Goal: Task Accomplishment & Management: Complete application form

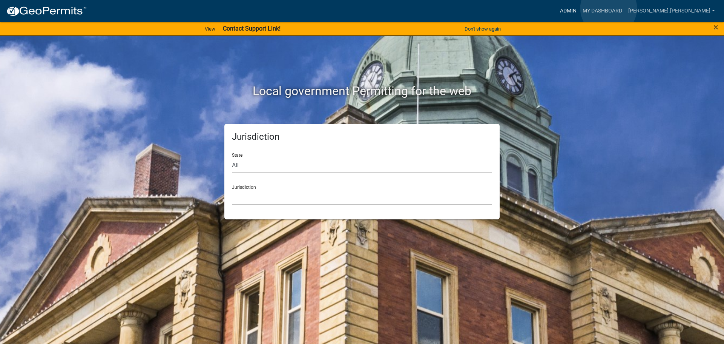
click at [580, 8] on link "Admin" at bounding box center [568, 11] width 23 height 14
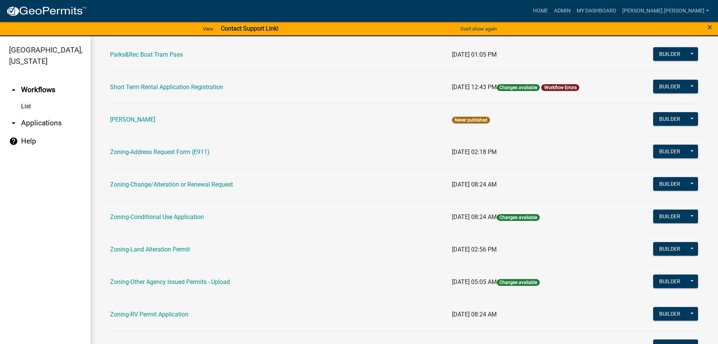
scroll to position [189, 0]
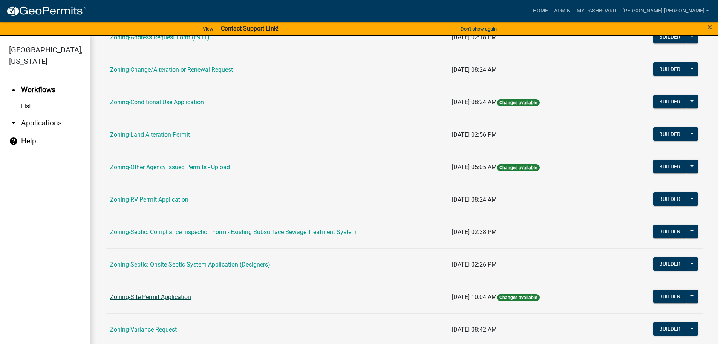
click at [138, 297] on link "Zoning-Site Permit Application" at bounding box center [150, 296] width 81 height 7
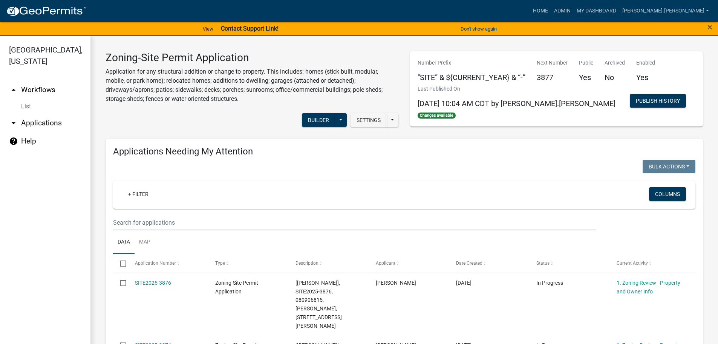
drag, startPoint x: 288, startPoint y: 188, endPoint x: 261, endPoint y: 129, distance: 65.1
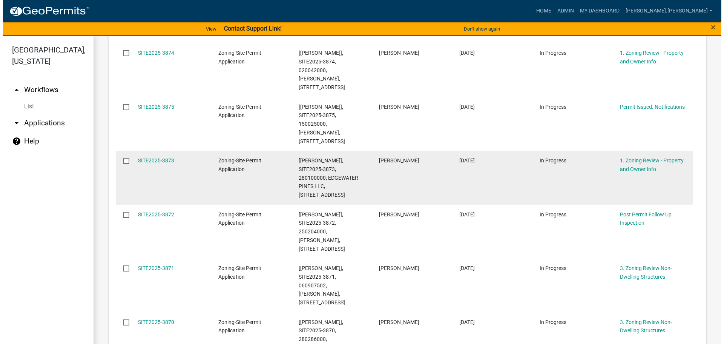
scroll to position [302, 0]
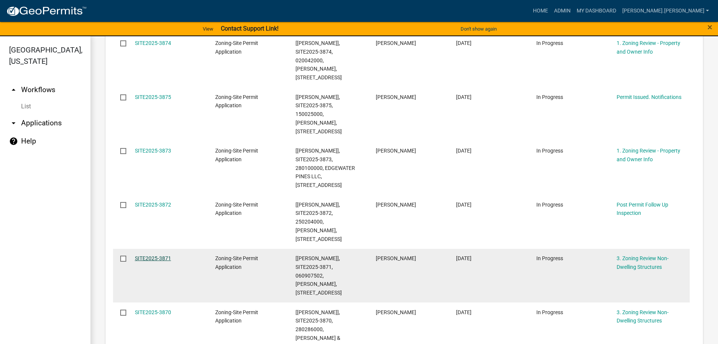
click at [155, 255] on link "SITE2025-3871" at bounding box center [153, 258] width 36 height 6
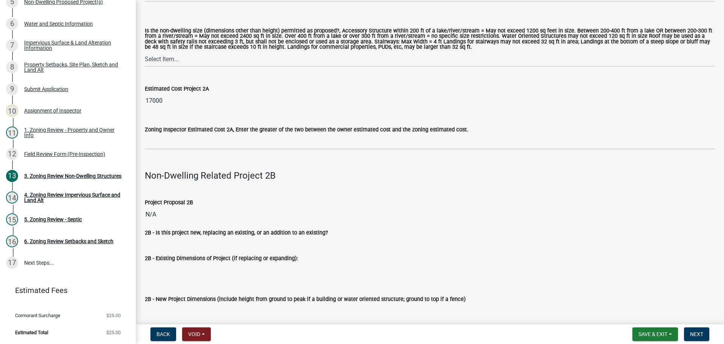
scroll to position [754, 0]
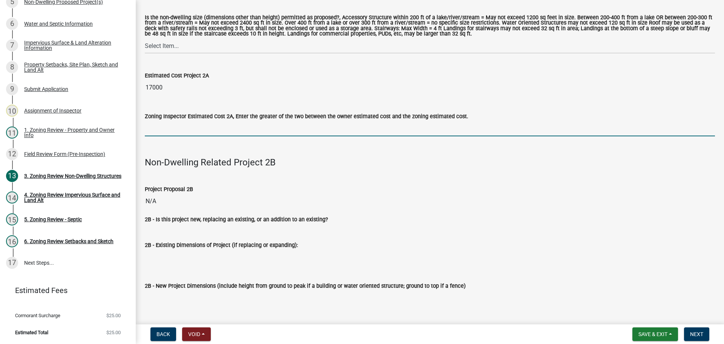
click at [189, 121] on input "text" at bounding box center [430, 128] width 570 height 15
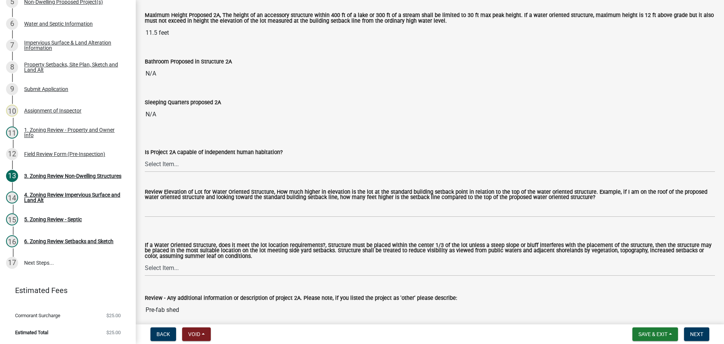
scroll to position [264, 0]
type input "17000"
click at [190, 167] on select "Select Item... Yes No N/A" at bounding box center [430, 163] width 570 height 15
click at [145, 156] on select "Select Item... Yes No N/A" at bounding box center [430, 163] width 570 height 15
select select "2fe0a161-8217-4815-9ba4-414222f248ef"
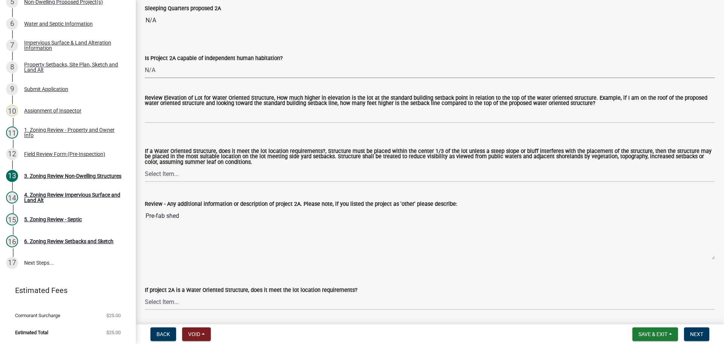
scroll to position [377, 0]
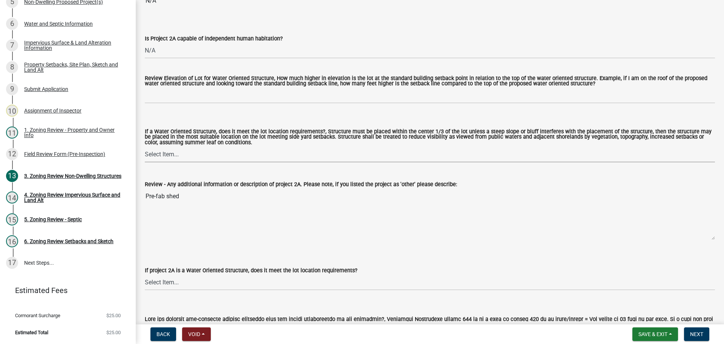
click at [189, 155] on select "Select Item... Not a Water Oriented Structure Yes No" at bounding box center [430, 154] width 570 height 15
click at [145, 148] on select "Select Item... Not a Water Oriented Structure Yes No" at bounding box center [430, 154] width 570 height 15
select select "5e5a1a43-a57c-433a-8128-35b9326238e3"
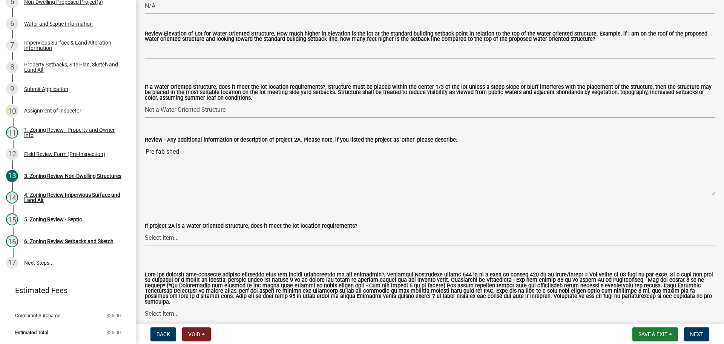
scroll to position [490, 0]
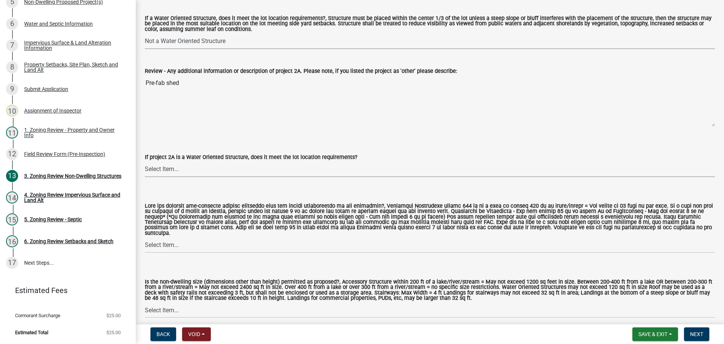
click at [177, 170] on select "Select Item... Not a water oriented structure Yes No" at bounding box center [430, 168] width 570 height 15
click at [145, 163] on select "Select Item... Not a water oriented structure Yes No" at bounding box center [430, 168] width 570 height 15
select select "223718f0-5ac7-44a0-9707-5d191da7cdfb"
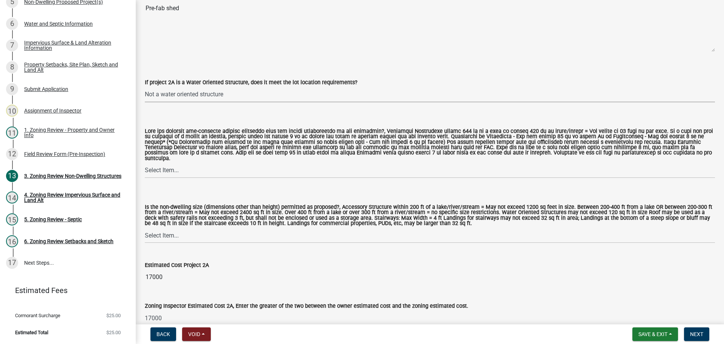
scroll to position [566, 0]
click at [180, 167] on select "Select Item... Yes No N/A" at bounding box center [430, 169] width 570 height 15
click at [145, 162] on select "Select Item... Yes No N/A" at bounding box center [430, 169] width 570 height 15
select select "11273f80-b661-4893-b6ee-de0b52aa8284"
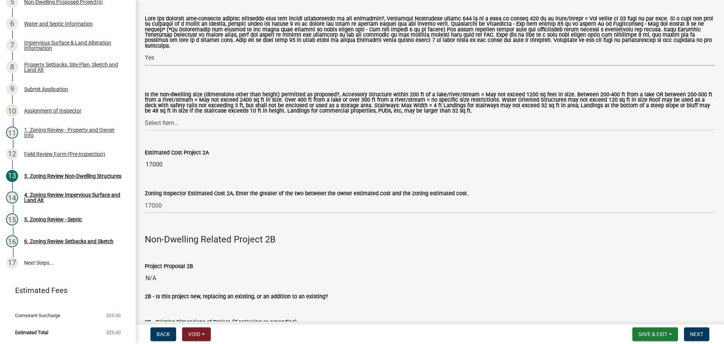
scroll to position [679, 0]
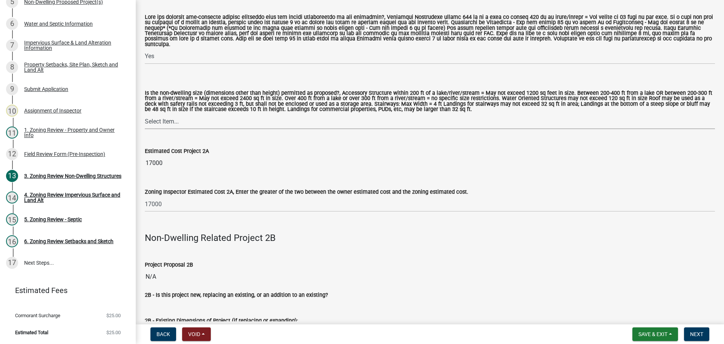
click at [188, 115] on select "Select Item... Yes No" at bounding box center [430, 120] width 570 height 15
click at [145, 113] on select "Select Item... Yes No" at bounding box center [430, 120] width 570 height 15
select select "08924a8d-620f-42ce-8de3-94388368b842"
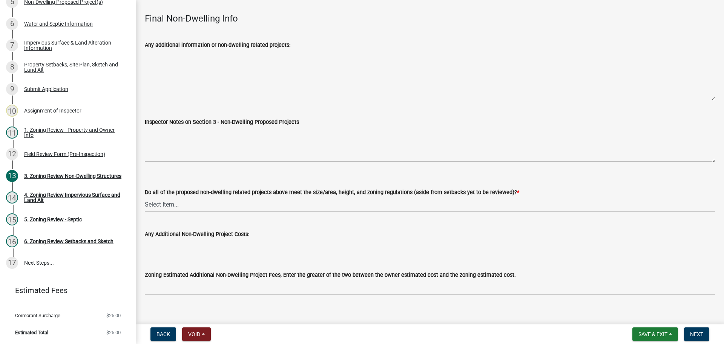
scroll to position [2482, 0]
click at [187, 196] on select "Select Item... Yes No N/A" at bounding box center [430, 203] width 570 height 15
click at [145, 196] on select "Select Item... Yes No N/A" at bounding box center [430, 203] width 570 height 15
select select "70869821-7738-4560-8d2e-4f353ca78bb3"
click at [689, 336] on button "Next" at bounding box center [696, 334] width 25 height 14
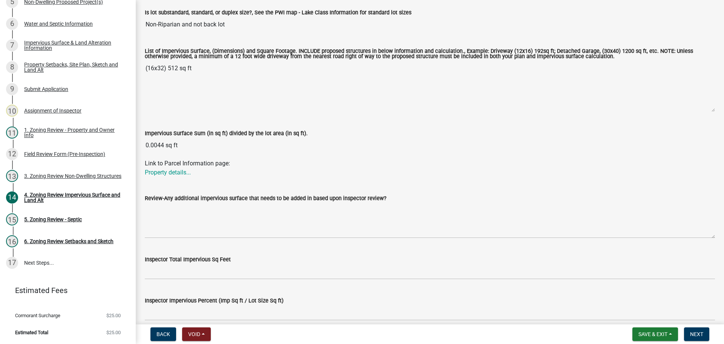
scroll to position [0, 0]
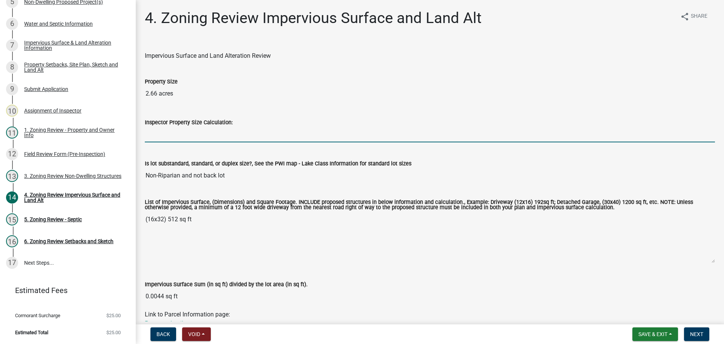
click at [166, 139] on input "Inspector Property Size Calculation:" at bounding box center [430, 134] width 570 height 15
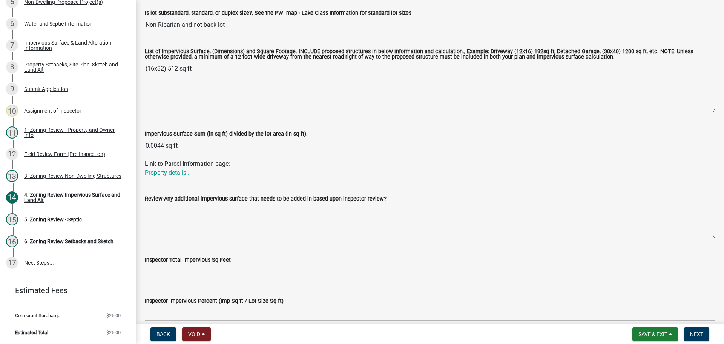
scroll to position [151, 0]
type input "56553"
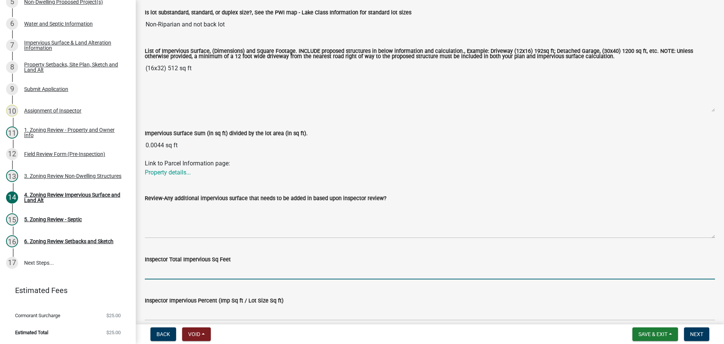
click at [174, 270] on input "Inspector Total Impervious Sq Feet" at bounding box center [430, 271] width 570 height 15
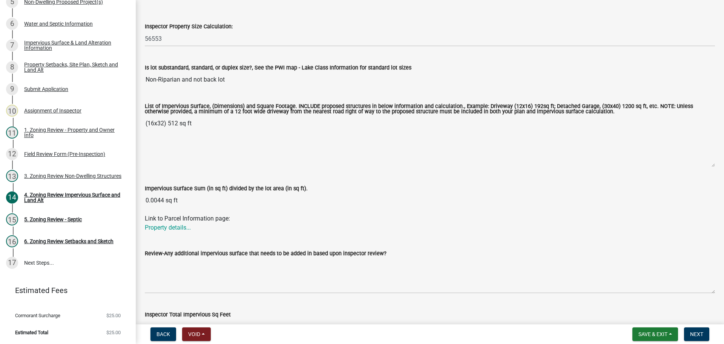
scroll to position [113, 0]
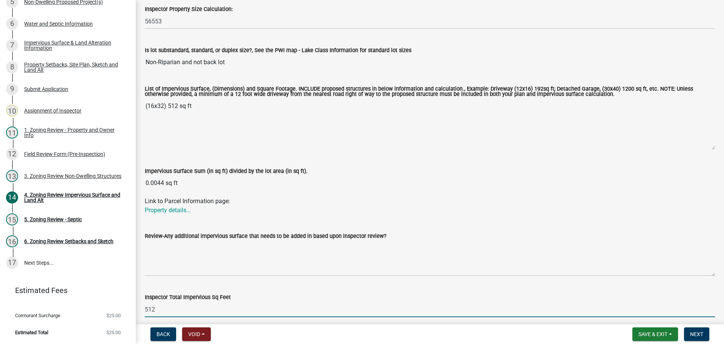
type input "512"
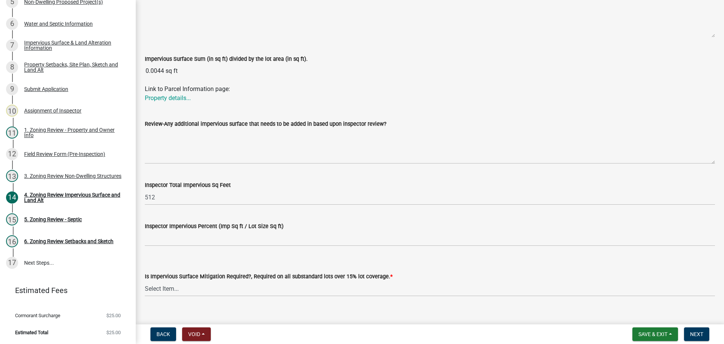
scroll to position [237, 0]
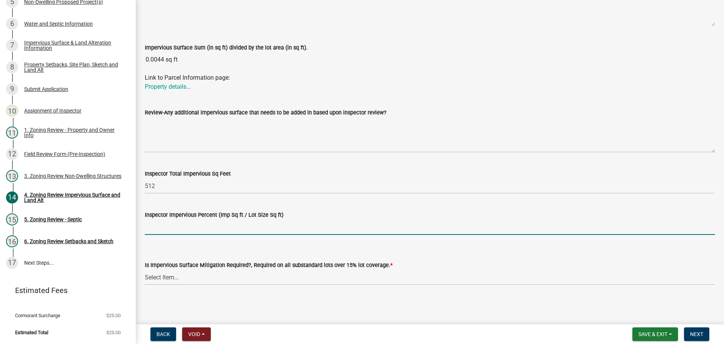
click at [162, 228] on input "Inspector Impervious Percent (Imp Sq ft / Lot Size Sq ft)" at bounding box center [430, 226] width 570 height 15
type input "1%"
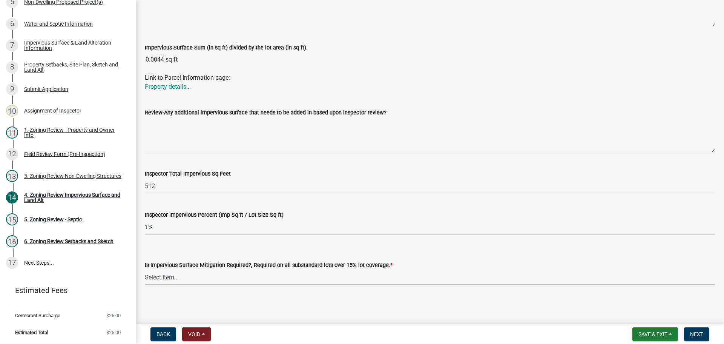
click at [167, 276] on select "Select Item... Yes- Over 15% substandard lot coverage No N/A" at bounding box center [430, 276] width 570 height 15
click at [145, 269] on select "Select Item... Yes- Over 15% substandard lot coverage No N/A" at bounding box center [430, 276] width 570 height 15
click at [185, 273] on select "Select Item... Yes- Over 15% substandard lot coverage No N/A" at bounding box center [430, 276] width 570 height 15
click at [145, 269] on select "Select Item... Yes- Over 15% substandard lot coverage No N/A" at bounding box center [430, 276] width 570 height 15
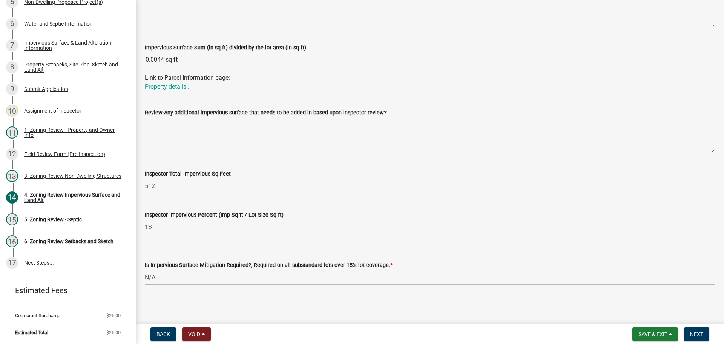
select select "bbc84f88-1c9e-4c06-bbd0-95e5e078d214"
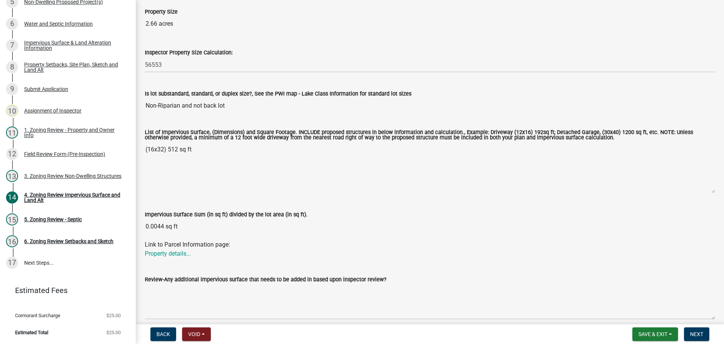
scroll to position [113, 0]
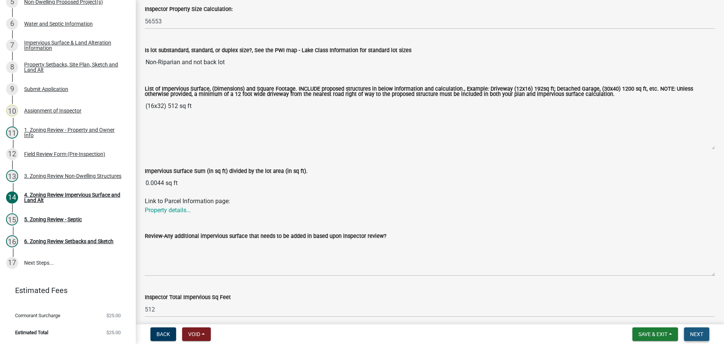
click at [695, 332] on span "Next" at bounding box center [696, 334] width 13 height 6
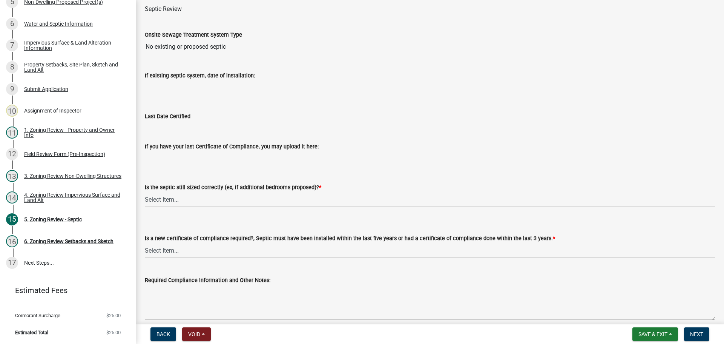
scroll to position [81, 0]
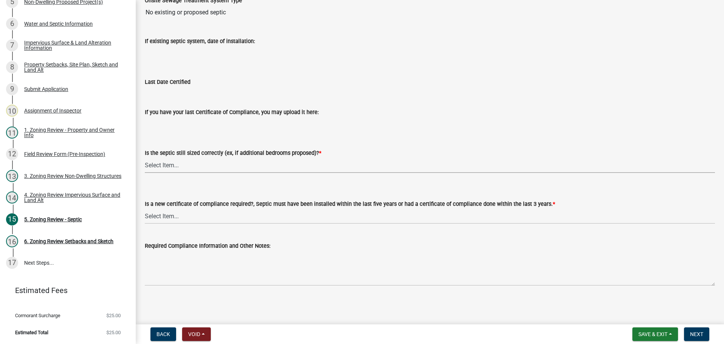
click at [201, 166] on select "Select Item... Yes No N/A" at bounding box center [430, 164] width 570 height 15
click at [145, 157] on select "Select Item... Yes No N/A" at bounding box center [430, 164] width 570 height 15
select select "ffe0288f-179d-446d-9dfb-ee21a688edc6"
click at [188, 213] on select "Select Item... Yes No" at bounding box center [430, 215] width 570 height 15
click at [145, 208] on select "Select Item... Yes No" at bounding box center [430, 215] width 570 height 15
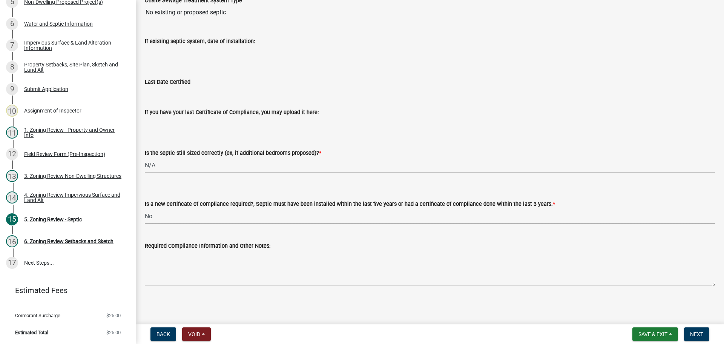
select select "2fd537d7-74b1-4ff9-a84c-837cf5598f43"
click at [696, 335] on span "Next" at bounding box center [696, 334] width 13 height 6
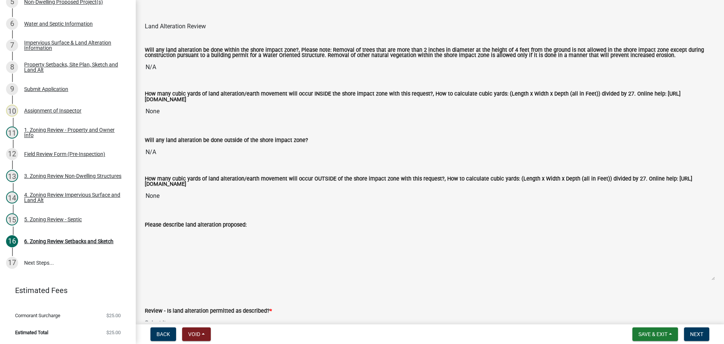
scroll to position [113, 0]
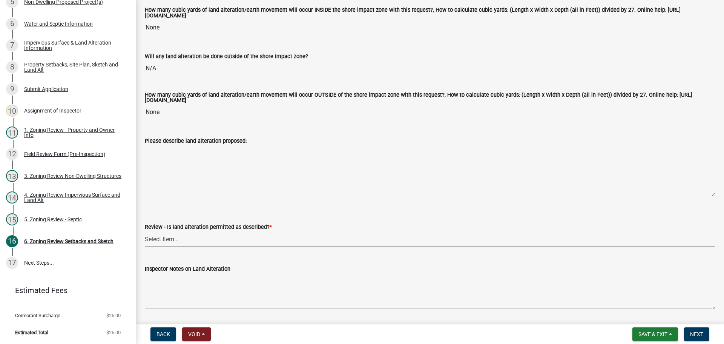
click at [187, 242] on select "Select Item... Yes No N/A" at bounding box center [430, 238] width 570 height 15
click at [145, 232] on select "Select Item... Yes No N/A" at bounding box center [430, 238] width 570 height 15
select select "67532522-cdd9-4b58-8c28-493a46ddf41b"
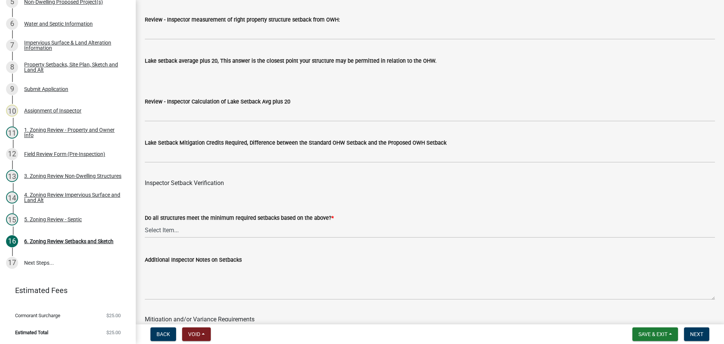
scroll to position [2338, 0]
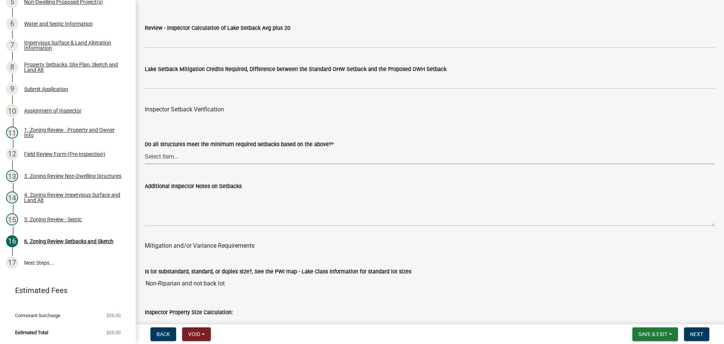
click at [170, 152] on select "Select Item... Yes No" at bounding box center [430, 156] width 570 height 15
click at [145, 150] on select "Select Item... Yes No" at bounding box center [430, 156] width 570 height 15
select select "1355ee8a-8cf1-4796-8594-a9df27e9dfb0"
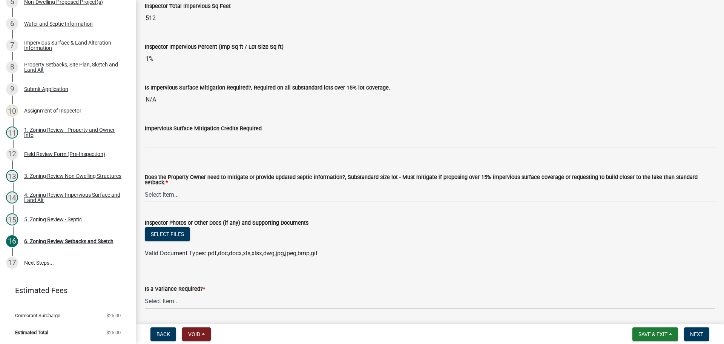
scroll to position [2747, 0]
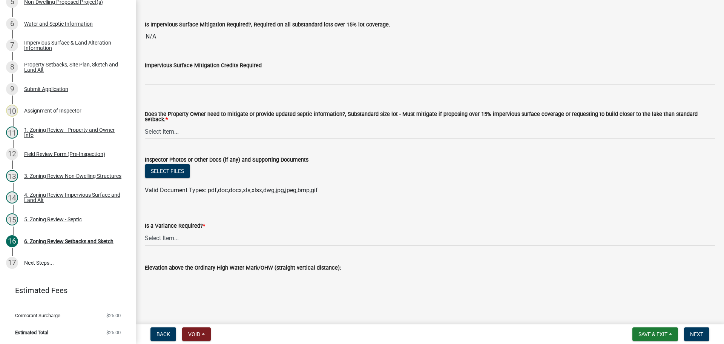
click at [191, 121] on div "Does the Property Owner need to mitigate or provide updated septic information?…" at bounding box center [430, 118] width 570 height 12
click at [188, 134] on select "Select Item... No Mitigation or additional Septic Information is required Septi…" at bounding box center [430, 131] width 570 height 15
click at [145, 124] on select "Select Item... No Mitigation or additional Septic Information is required Septi…" at bounding box center [430, 131] width 570 height 15
select select "90ee664a-1dc2-440e-be2c-90a87c157e77"
click at [175, 238] on select "Select Item... Yes No" at bounding box center [430, 237] width 570 height 15
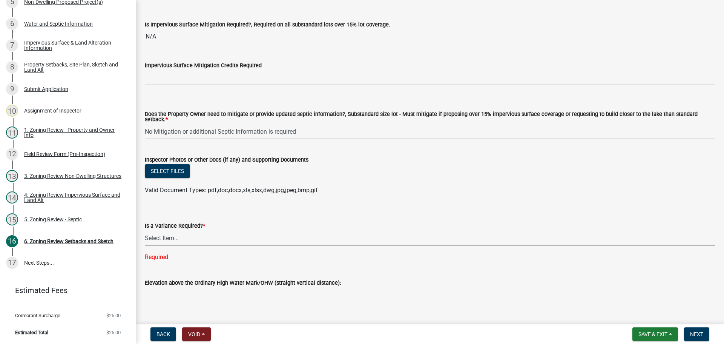
click at [195, 231] on select "Select Item... Yes No" at bounding box center [430, 237] width 570 height 15
click at [145, 230] on select "Select Item... Yes No" at bounding box center [430, 237] width 570 height 15
select select "f2187563-aefa-492e-adce-9c256a51e9d2"
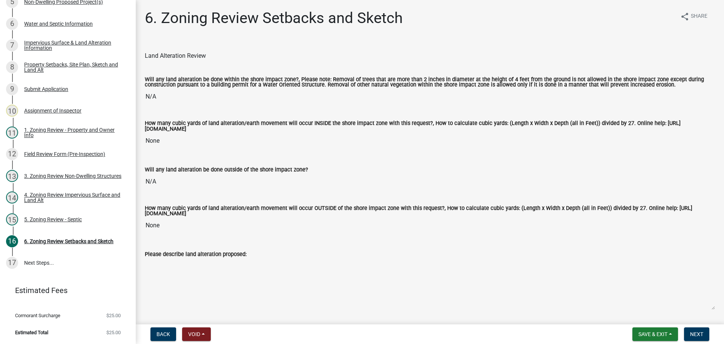
scroll to position [0, 0]
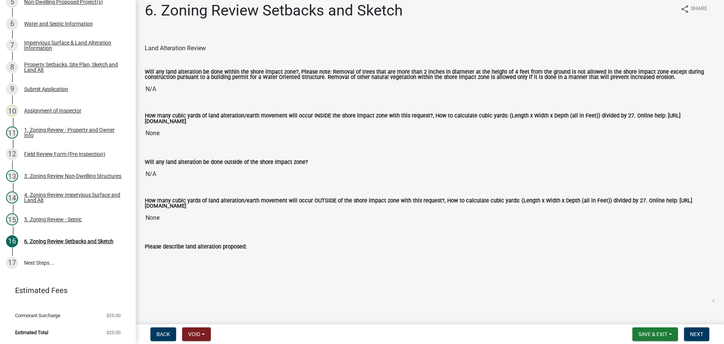
drag, startPoint x: 247, startPoint y: 104, endPoint x: 247, endPoint y: 128, distance: 23.8
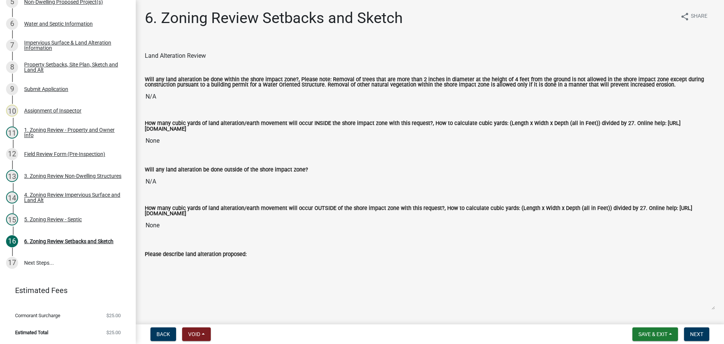
drag, startPoint x: 550, startPoint y: 284, endPoint x: 304, endPoint y: 92, distance: 311.6
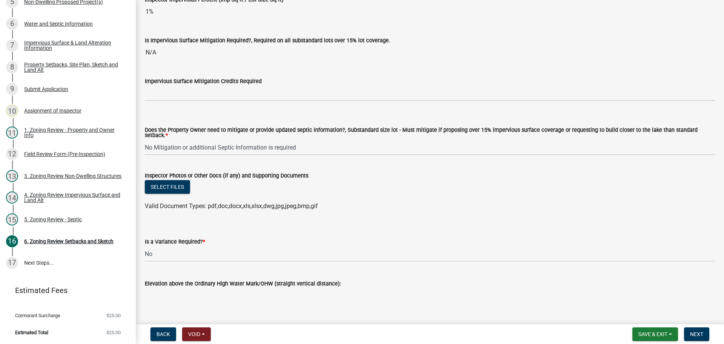
scroll to position [2747, 0]
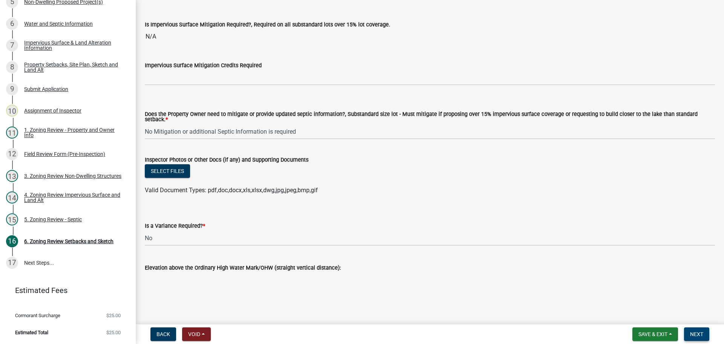
click at [693, 331] on span "Next" at bounding box center [696, 334] width 13 height 6
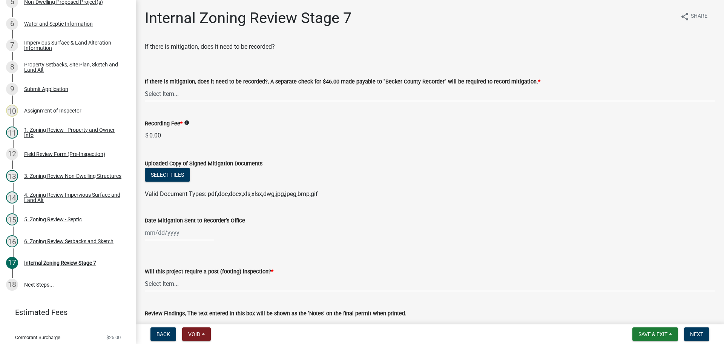
scroll to position [203, 0]
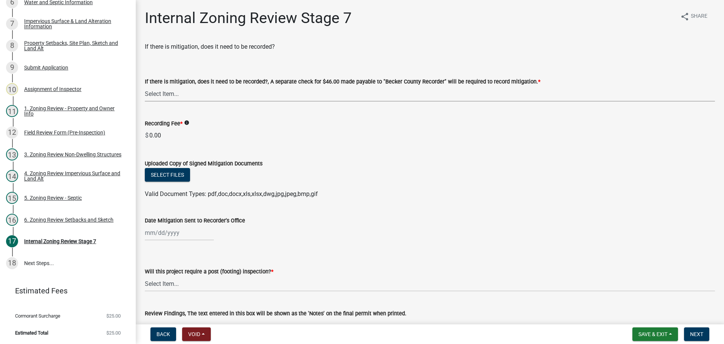
click at [250, 97] on select "Select Item... Yes No N/A" at bounding box center [430, 93] width 570 height 15
click at [145, 86] on select "Select Item... Yes No N/A" at bounding box center [430, 93] width 570 height 15
select select "e59fcb53-d9ed-466f-8c3e-33bb35216820"
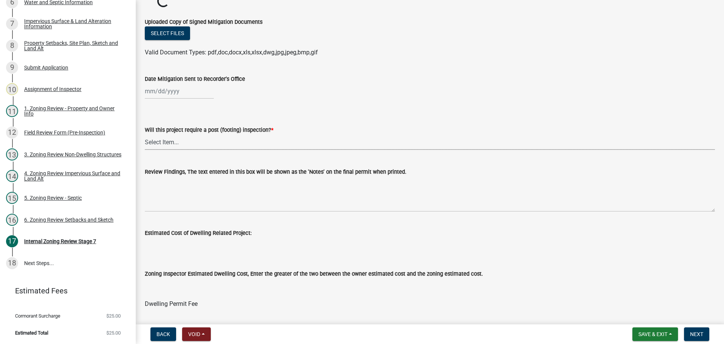
click at [225, 138] on wm-data-entity-input "Will this project require a post (footing) inspection? * Select Item... No Yes" at bounding box center [430, 131] width 570 height 51
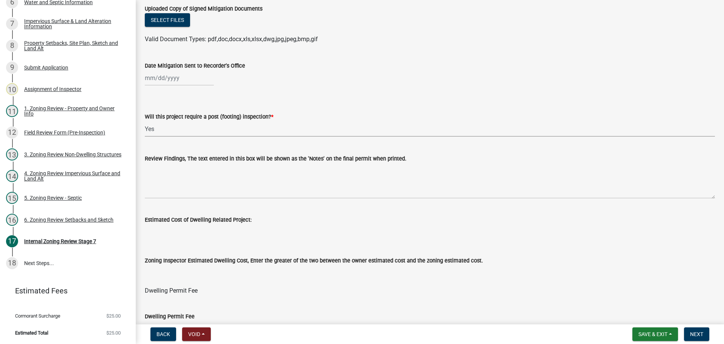
click at [145, 121] on select "Select Item... No Yes" at bounding box center [430, 128] width 570 height 15
click at [212, 123] on select "Select Item... No Yes" at bounding box center [430, 128] width 570 height 15
click at [145, 121] on select "Select Item... No Yes" at bounding box center [430, 128] width 570 height 15
select select "70fe76f0-d291-438e-ac1a-5869b7b7f697"
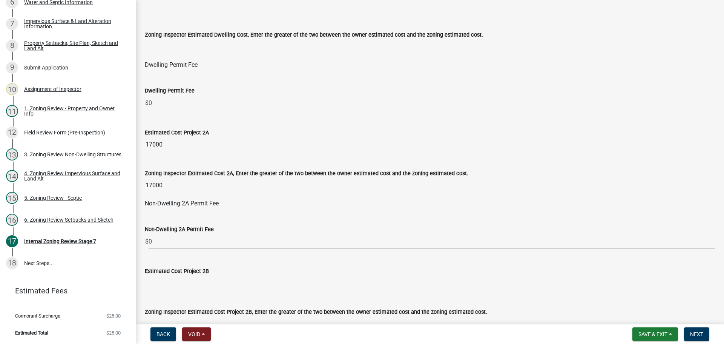
scroll to position [381, 0]
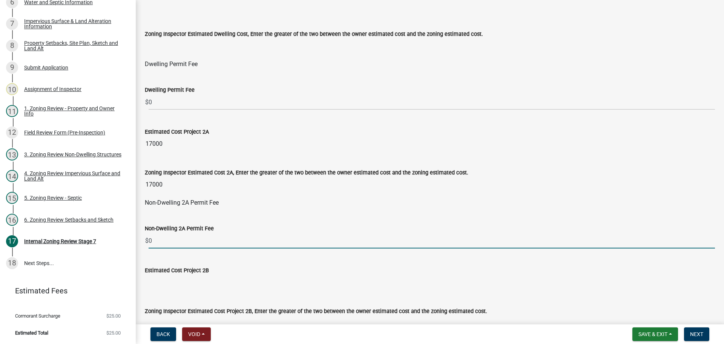
click at [163, 244] on input "0" at bounding box center [432, 240] width 566 height 15
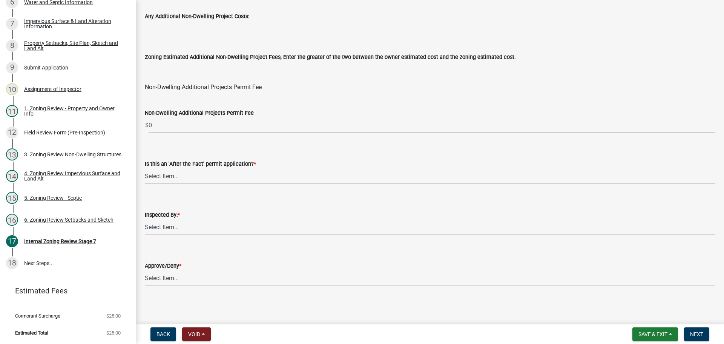
scroll to position [912, 0]
type input "111"
click at [191, 177] on select "Select Item... No Yes" at bounding box center [430, 174] width 570 height 15
click at [145, 167] on select "Select Item... No Yes" at bounding box center [430, 174] width 570 height 15
select select "bbe3a6c5-1893-4527-8578-ada07a3b8ea5"
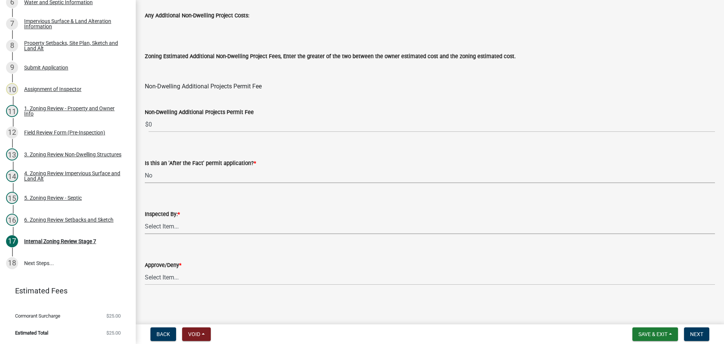
click at [170, 225] on select "Select Item... Jeff Rusness Kyle Vareberg Nicole Bradbury Susan Rockwell Tyler …" at bounding box center [430, 225] width 570 height 15
click at [145, 218] on select "Select Item... Jeff Rusness Kyle Vareberg Nicole Bradbury Susan Rockwell Tyler …" at bounding box center [430, 225] width 570 height 15
select select "c0b6e50c-983d-48c1-a910-e8bd43c13b77"
click at [168, 281] on select "Select Item... Approve Deny" at bounding box center [430, 276] width 570 height 15
click at [145, 269] on select "Select Item... Approve Deny" at bounding box center [430, 276] width 570 height 15
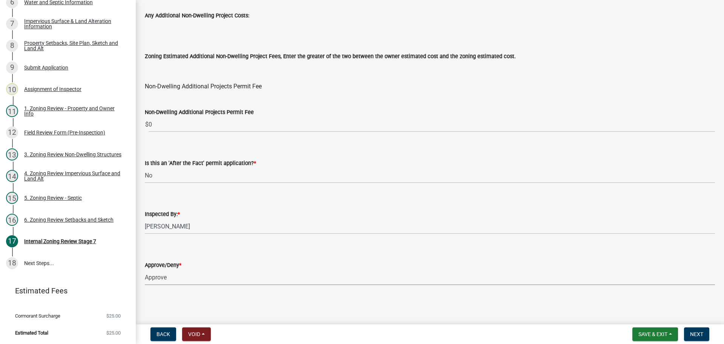
select select "97c9e5a4-d35f-4903-ad68-b764687ac9e9"
click at [687, 332] on button "Next" at bounding box center [696, 334] width 25 height 14
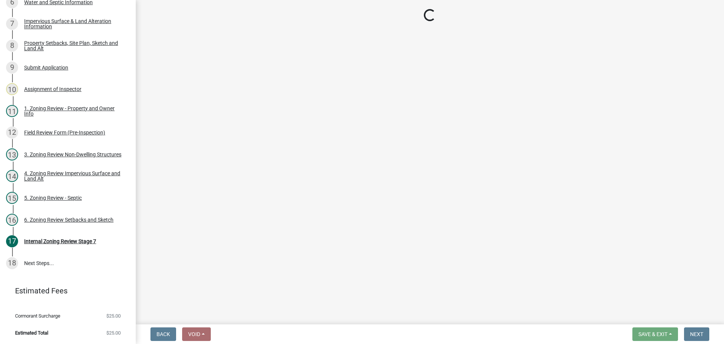
scroll to position [290, 0]
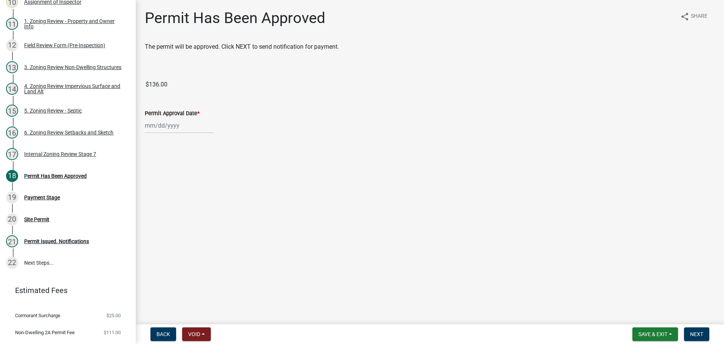
select select "9"
select select "2025"
click at [155, 128] on div "Jan Feb Mar Apr May Jun Jul Aug Sep Oct Nov Dec 1525 1526 1527 1528 1529 1530 1…" at bounding box center [179, 125] width 69 height 15
click at [188, 191] on div "18" at bounding box center [189, 190] width 12 height 12
type input "[DATE]"
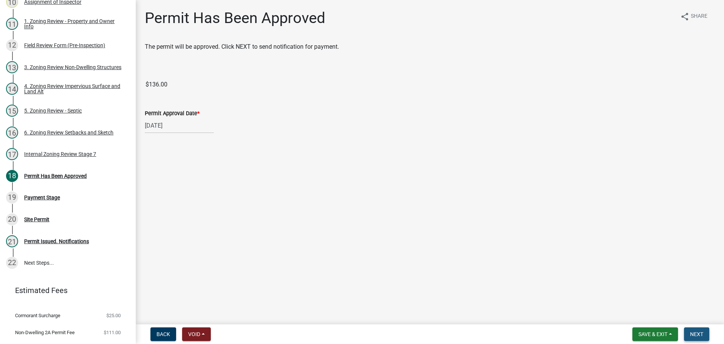
click at [700, 333] on span "Next" at bounding box center [696, 334] width 13 height 6
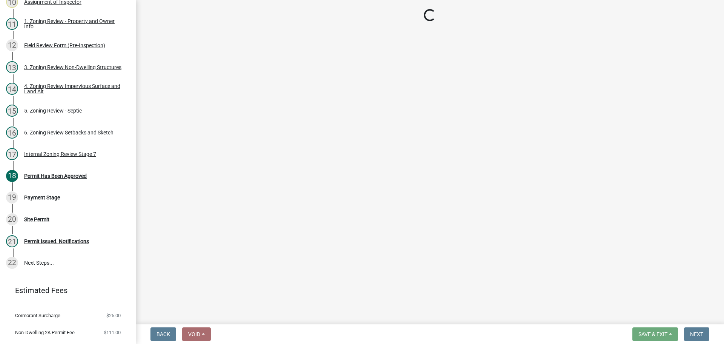
select select "3: 3"
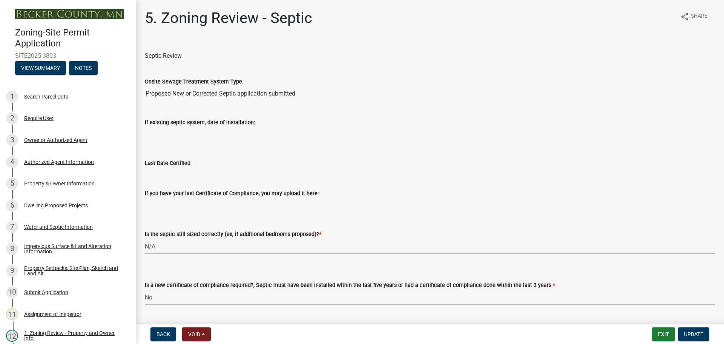
select select "ffe0288f-179d-446d-9dfb-ee21a688edc6"
select select "2fd537d7-74b1-4ff9-a84c-837cf5598f43"
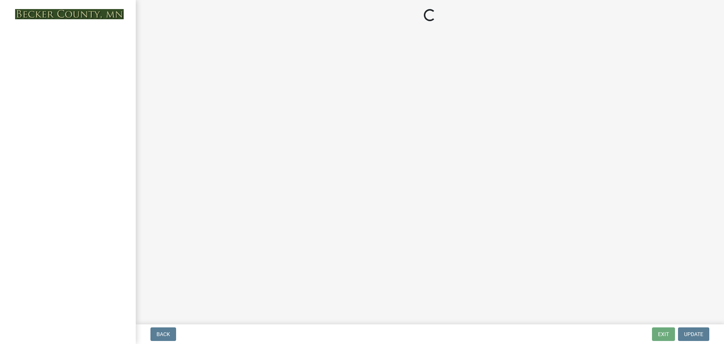
select select "3: 3"
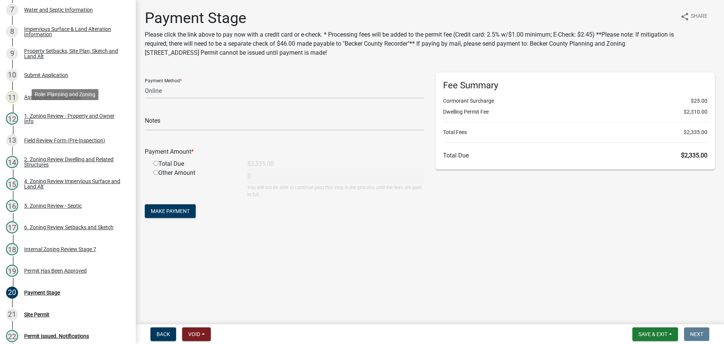
scroll to position [264, 0]
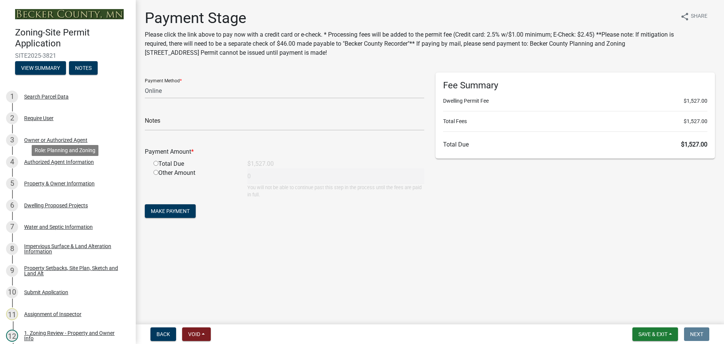
select select "3: 3"
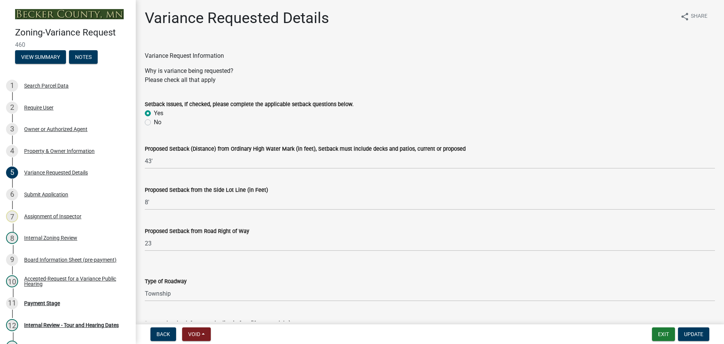
select select "edc6b78d-c029-41a6-a436-e6f76b5f0855"
select select "15bf2cec-1ca8-47a3-85db-999609351cbd"
select select "7b4e921e-23d5-43ad-813a-b7a6ebdae9a4"
select select "bb2b5e43-03c1-4874-9abf-a65f400af928"
select select "8ea3e6c3-8fed-4904-aa20-2f643744aa0c"
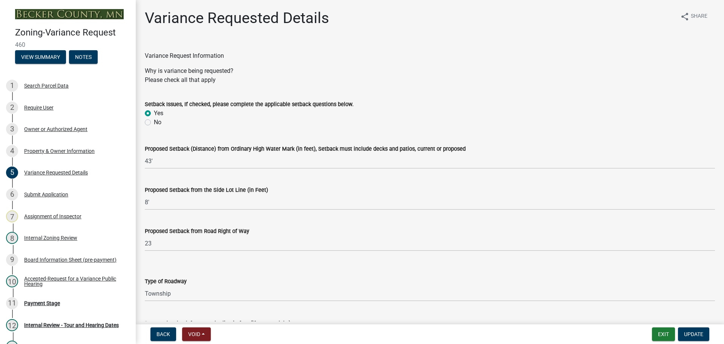
select select "860afd09-da87-482b-bca4-413f5cf53582"
select select "ee8740c3-f4d5-48cf-ad42-c8f7342b480c"
select select "1aa51e34-4f0a-4095-a3f3-287665056048"
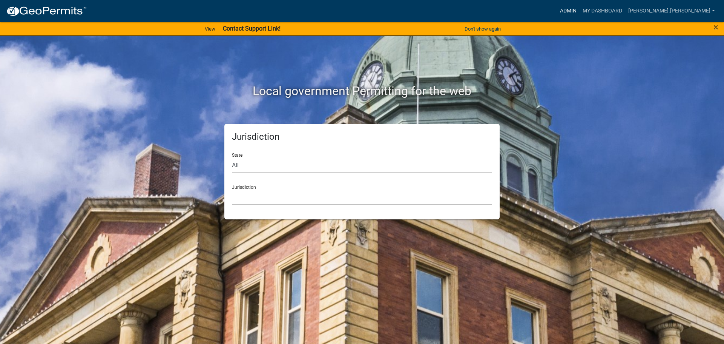
click at [580, 10] on link "Admin" at bounding box center [568, 11] width 23 height 14
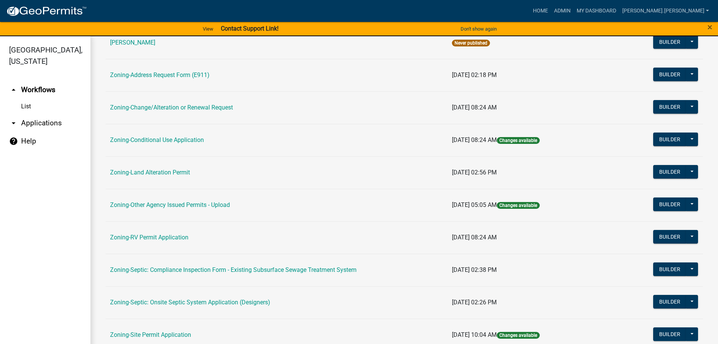
scroll to position [235, 0]
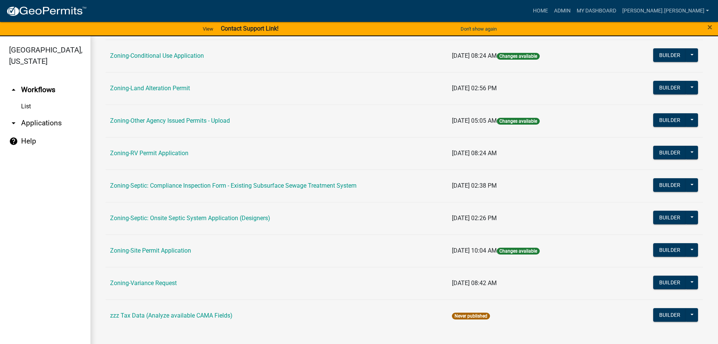
click at [143, 281] on link "Zoning-Variance Request" at bounding box center [143, 282] width 67 height 7
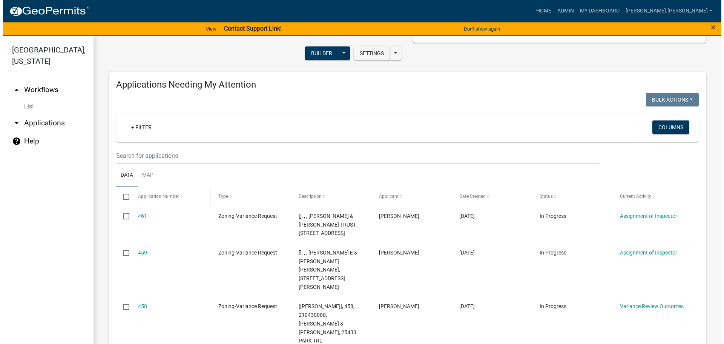
scroll to position [75, 0]
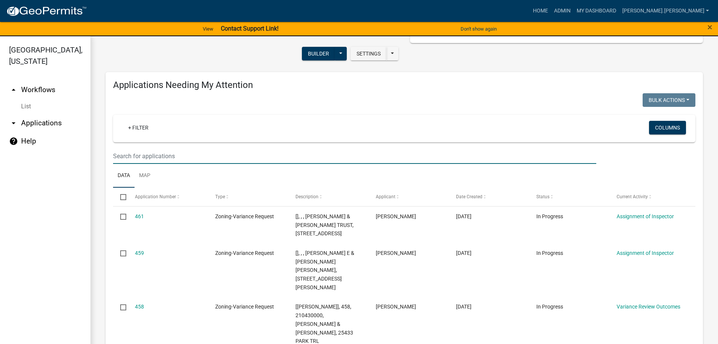
click at [157, 158] on input "text" at bounding box center [354, 155] width 483 height 15
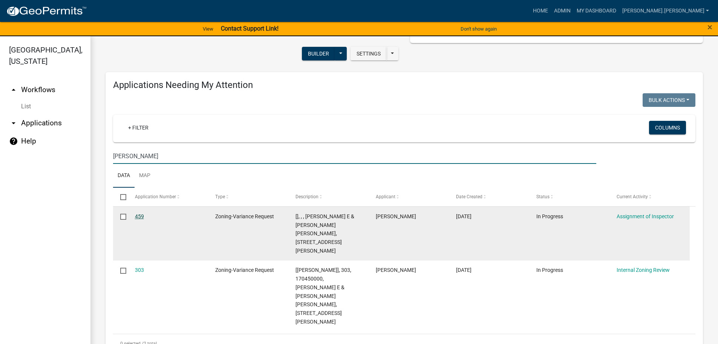
type input "gramer"
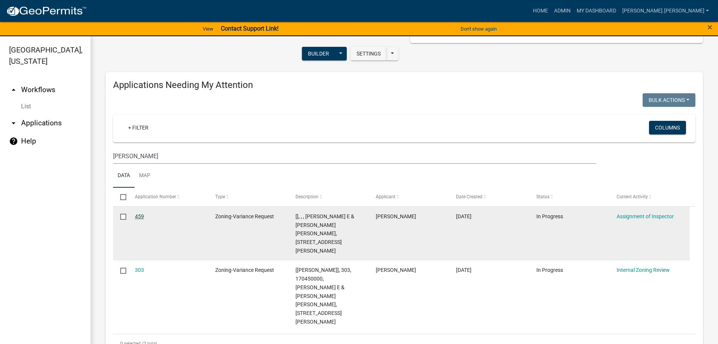
click at [141, 218] on link "459" at bounding box center [139, 216] width 9 height 6
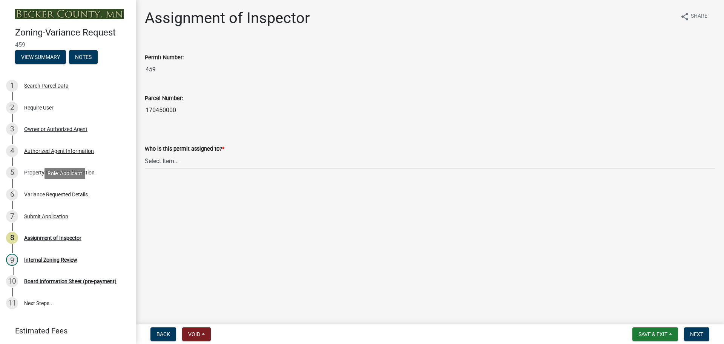
click at [76, 198] on div "6 Variance Requested Details" at bounding box center [65, 194] width 118 height 12
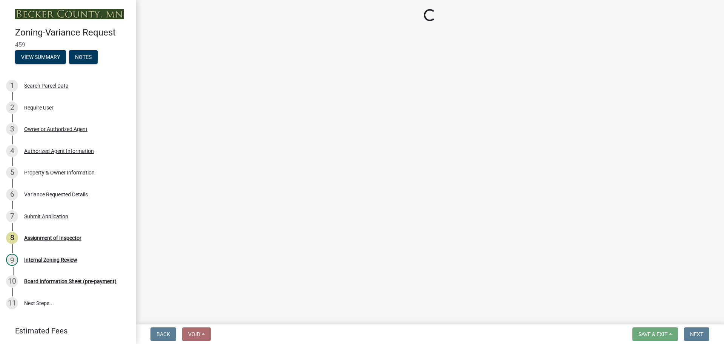
select select "edc6b78d-c029-41a6-a436-e6f76b5f0855"
select select "15bf2cec-1ca8-47a3-85db-999609351cbd"
select select "fa582be9-2d62-4523-84bf-021228ae85a0"
select select "bb2b5e43-03c1-4874-9abf-a65f400af928"
select select "8ea3e6c3-8fed-4904-aa20-2f643744aa0c"
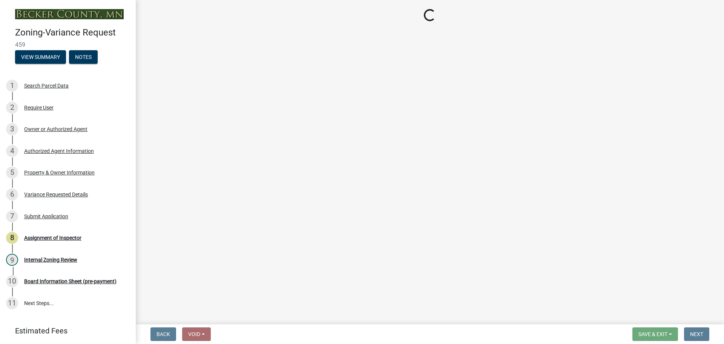
select select "860afd09-da87-482b-bca4-413f5cf53582"
select select "7ceadfd0-f0c9-4b9c-a53d-dc82f9dbdebf"
select select "1aa51e34-4f0a-4095-a3f3-287665056048"
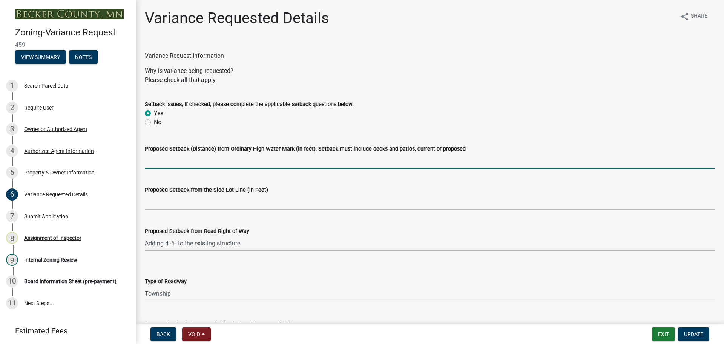
click at [193, 163] on input "Proposed Setback (Distance) from Ordinary High Water Mark (in feet), Setback mu…" at bounding box center [430, 160] width 570 height 15
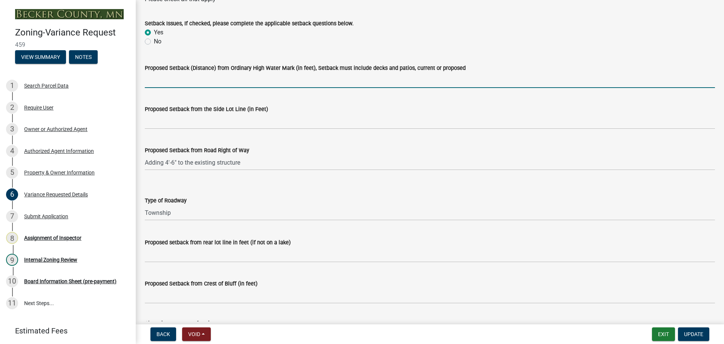
scroll to position [38, 0]
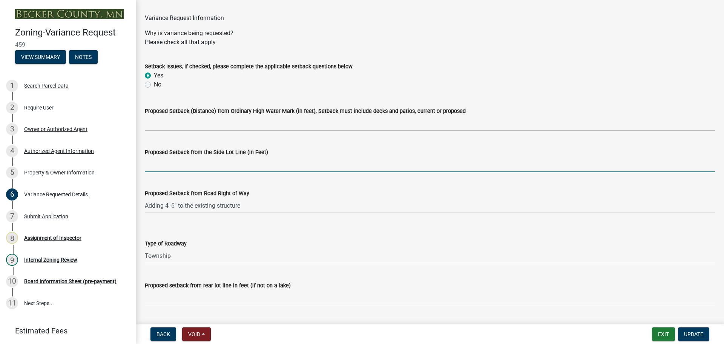
click at [176, 167] on input "Proposed Setback from the Side Lot Line (in Feet)" at bounding box center [430, 163] width 570 height 15
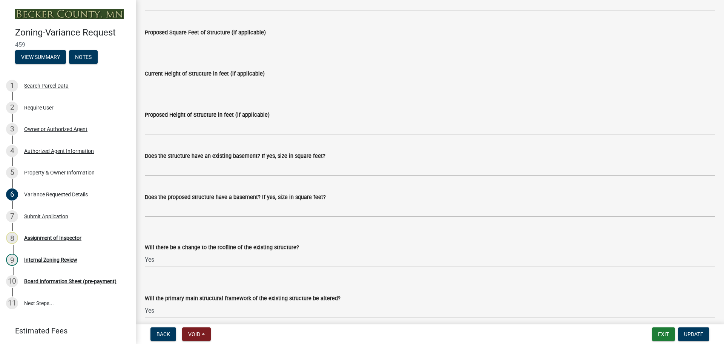
scroll to position [0, 0]
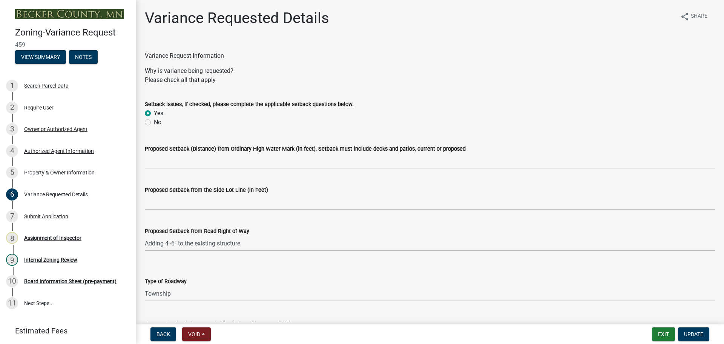
drag, startPoint x: 336, startPoint y: 189, endPoint x: 289, endPoint y: 80, distance: 119.4
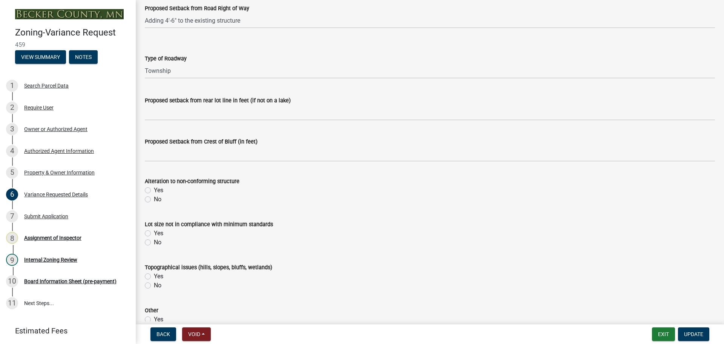
scroll to position [264, 0]
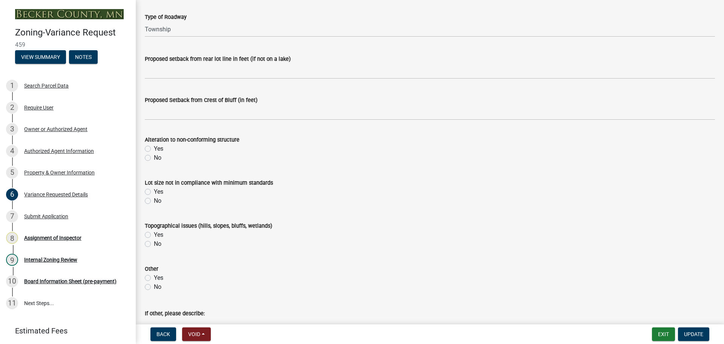
click at [154, 242] on label "No" at bounding box center [158, 243] width 8 height 9
click at [154, 242] on input "No" at bounding box center [156, 241] width 5 height 5
radio input "true"
click at [154, 287] on label "No" at bounding box center [158, 286] width 8 height 9
click at [154, 287] on input "No" at bounding box center [156, 284] width 5 height 5
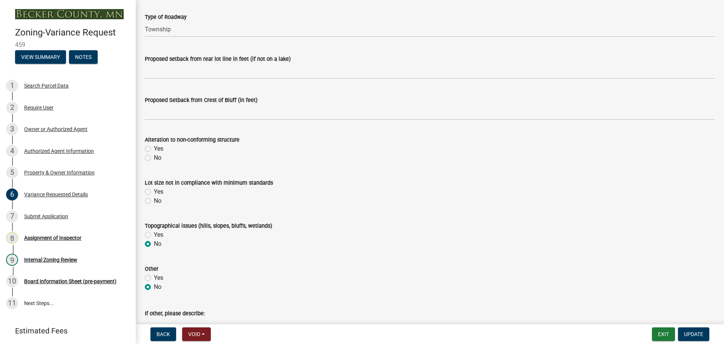
radio input "true"
click at [154, 193] on label "Yes" at bounding box center [158, 191] width 9 height 9
click at [154, 192] on input "Yes" at bounding box center [156, 189] width 5 height 5
radio input "true"
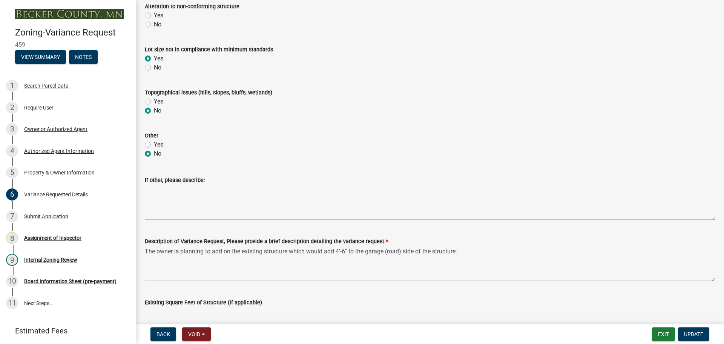
scroll to position [415, 0]
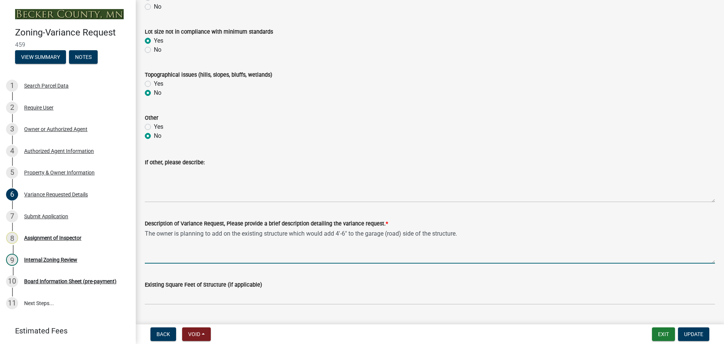
click at [146, 233] on textarea "The owner is planning to add on the existing structure which would add 4'-6" to…" at bounding box center [430, 245] width 570 height 35
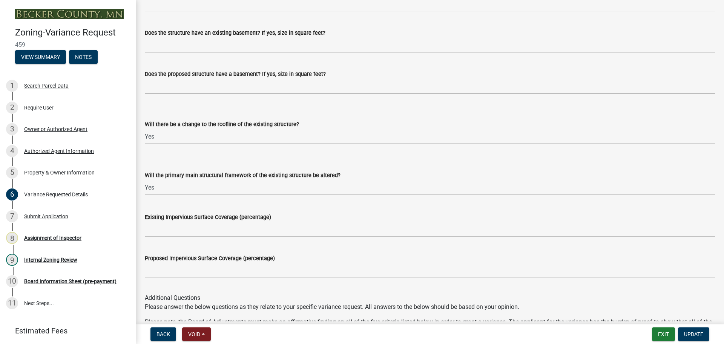
scroll to position [905, 0]
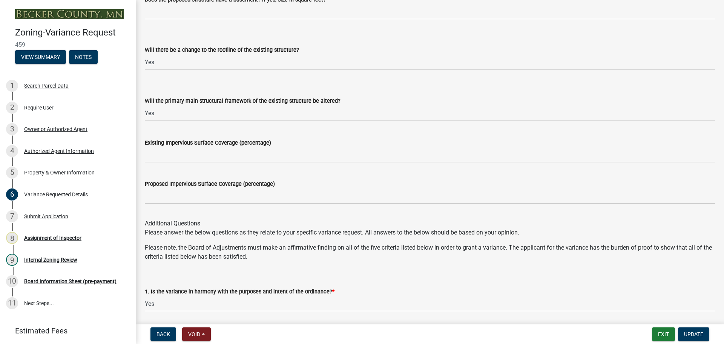
type textarea "Request a variance to construct an addition to an existing garage to be located…"
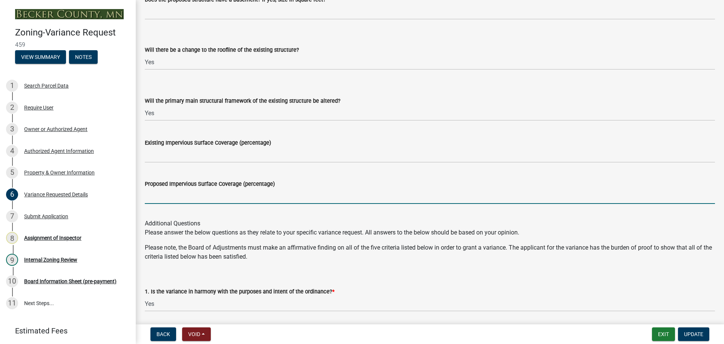
click at [185, 194] on input "Proposed Impervious Surface Coverage (percentage)" at bounding box center [430, 195] width 570 height 15
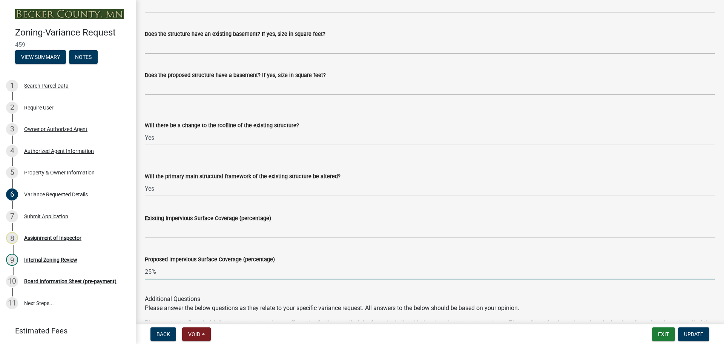
type input "25%"
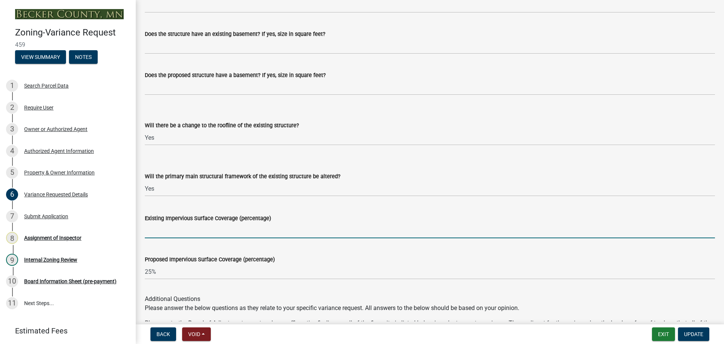
click at [211, 227] on input "Existing Impervious Surface Coverage (percentage)" at bounding box center [430, 229] width 570 height 15
click at [239, 210] on div "Existing Impervious Surface Coverage (percentage)" at bounding box center [430, 220] width 570 height 35
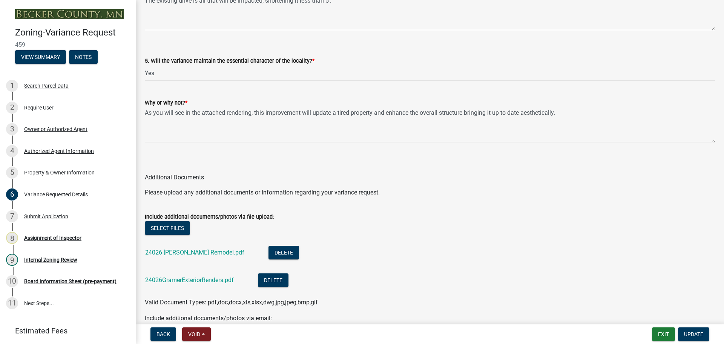
scroll to position [1584, 0]
click at [688, 333] on span "Update" at bounding box center [693, 334] width 19 height 6
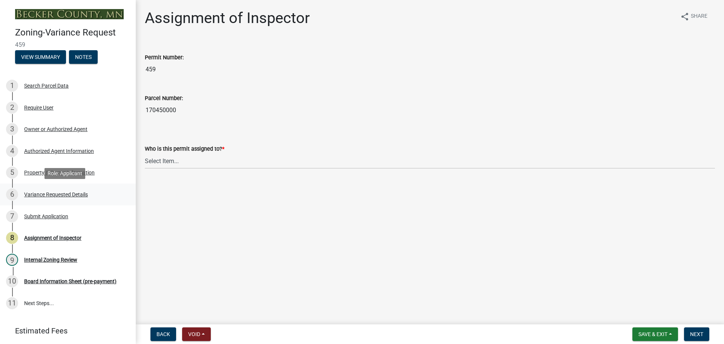
click at [76, 194] on div "Variance Requested Details" at bounding box center [56, 194] width 64 height 5
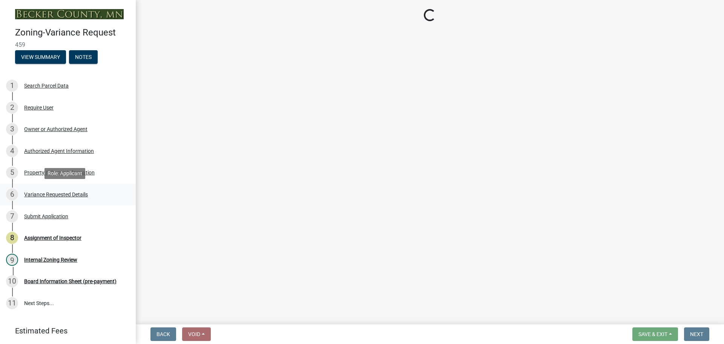
select select "edc6b78d-c029-41a6-a436-e6f76b5f0855"
select select "15bf2cec-1ca8-47a3-85db-999609351cbd"
select select "fa582be9-2d62-4523-84bf-021228ae85a0"
select select "bb2b5e43-03c1-4874-9abf-a65f400af928"
select select "8ea3e6c3-8fed-4904-aa20-2f643744aa0c"
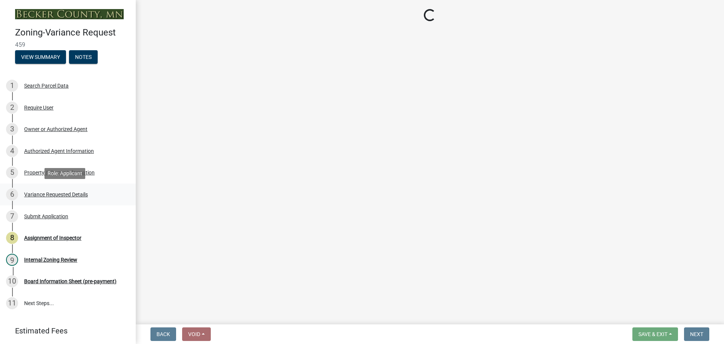
select select "860afd09-da87-482b-bca4-413f5cf53582"
select select "7ceadfd0-f0c9-4b9c-a53d-dc82f9dbdebf"
select select "1aa51e34-4f0a-4095-a3f3-287665056048"
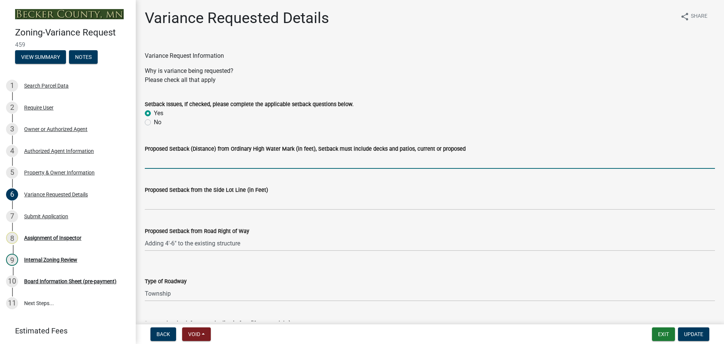
click at [195, 159] on input "Proposed Setback (Distance) from Ordinary High Water Mark (in feet), Setback mu…" at bounding box center [430, 160] width 570 height 15
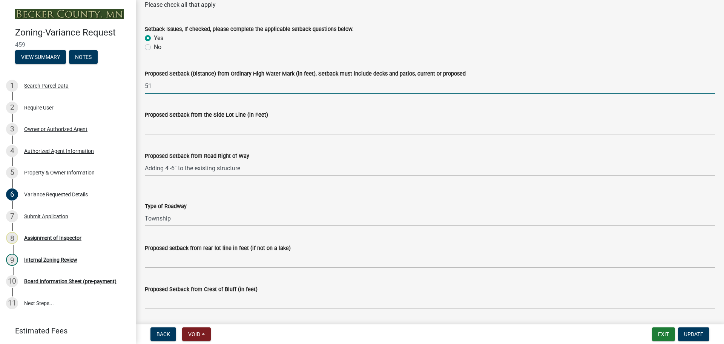
scroll to position [75, 0]
type input "51"
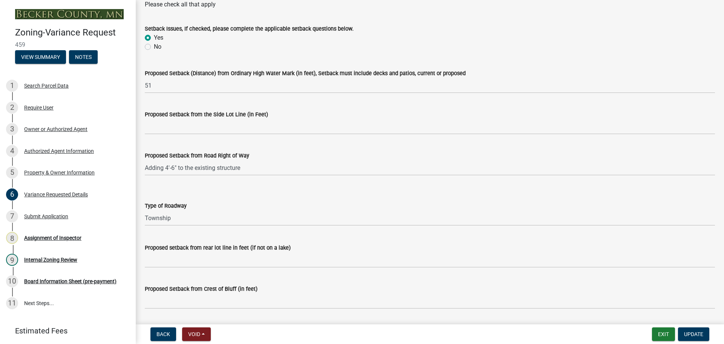
click at [196, 118] on div "Proposed Setback from the Side Lot Line (in Feet)" at bounding box center [430, 114] width 570 height 9
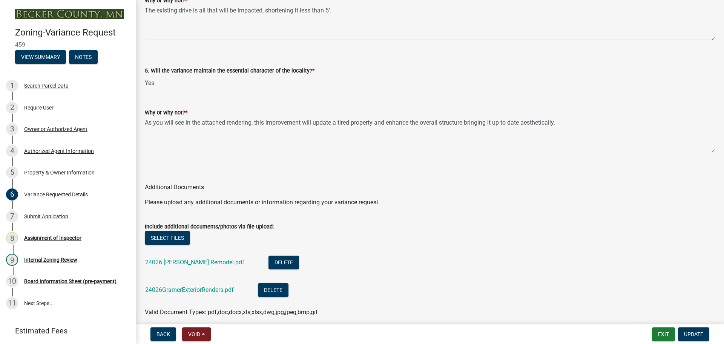
scroll to position [1629, 0]
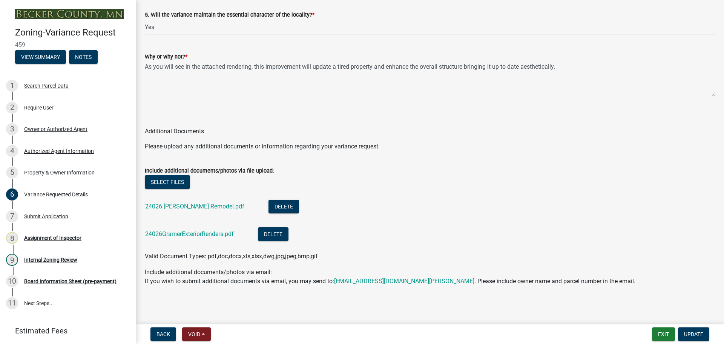
drag, startPoint x: 226, startPoint y: 93, endPoint x: 199, endPoint y: 253, distance: 162.5
click at [192, 206] on link "24026 Gramer Remodel.pdf" at bounding box center [194, 205] width 99 height 7
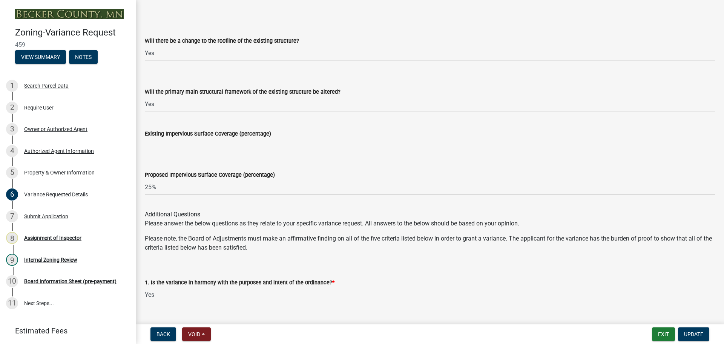
scroll to position [0, 0]
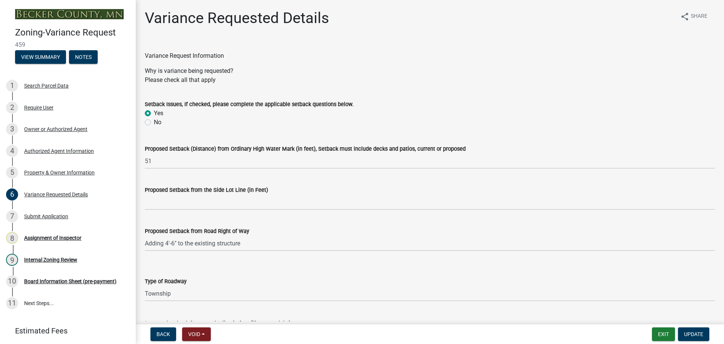
drag, startPoint x: 353, startPoint y: 239, endPoint x: 238, endPoint y: 106, distance: 176.4
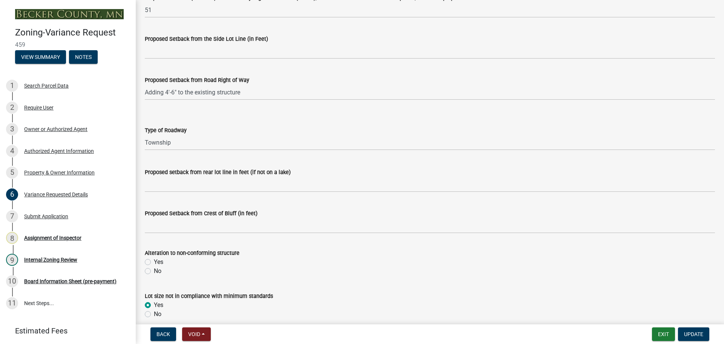
scroll to position [226, 0]
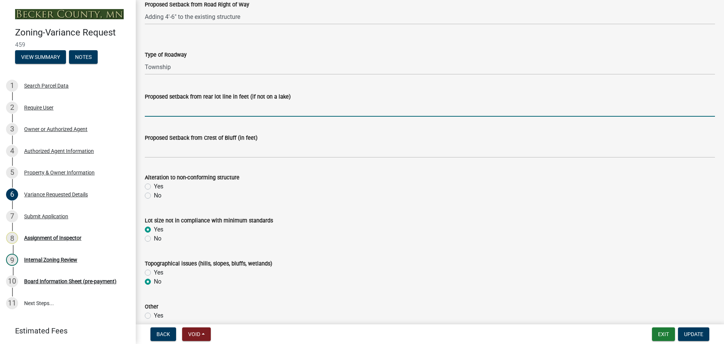
click at [184, 112] on input "Proposed setback from rear lot line in feet (if not on a lake)" at bounding box center [430, 108] width 570 height 15
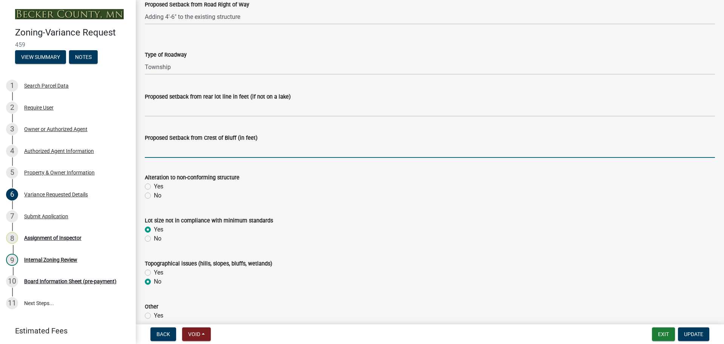
click at [163, 147] on input "Proposed Setback from Crest of Bluff (in feet)" at bounding box center [430, 149] width 570 height 15
type input "N/A"
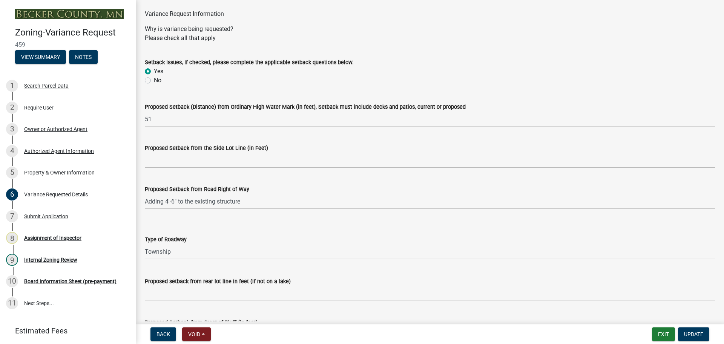
scroll to position [38, 0]
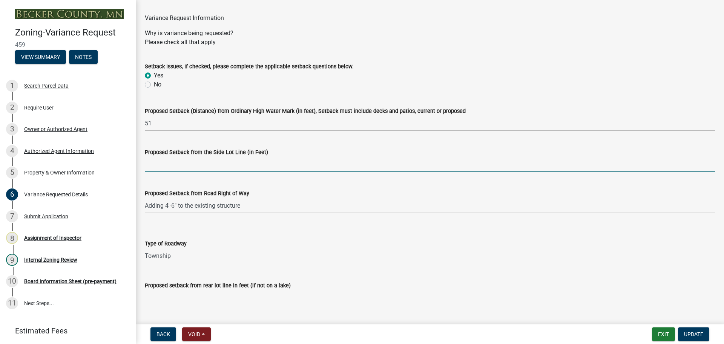
click at [185, 166] on input "Proposed Setback from the Side Lot Line (in Feet)" at bounding box center [430, 163] width 570 height 15
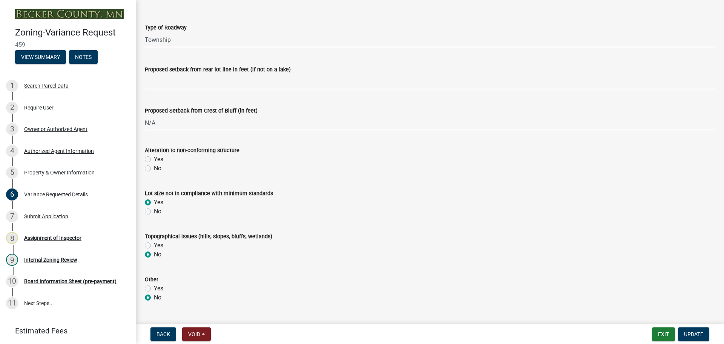
scroll to position [264, 0]
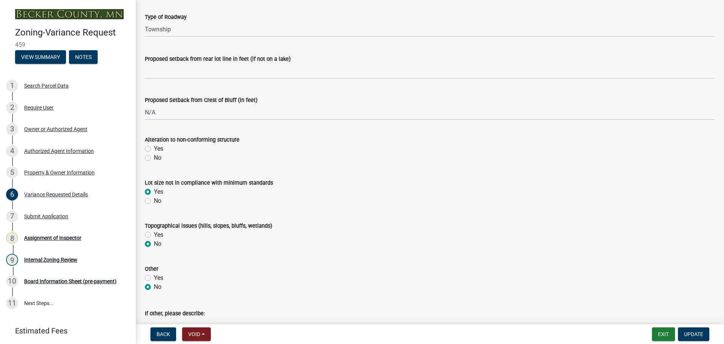
type input "10"
click at [154, 150] on label "Yes" at bounding box center [158, 148] width 9 height 9
click at [154, 149] on input "Yes" at bounding box center [156, 146] width 5 height 5
radio input "true"
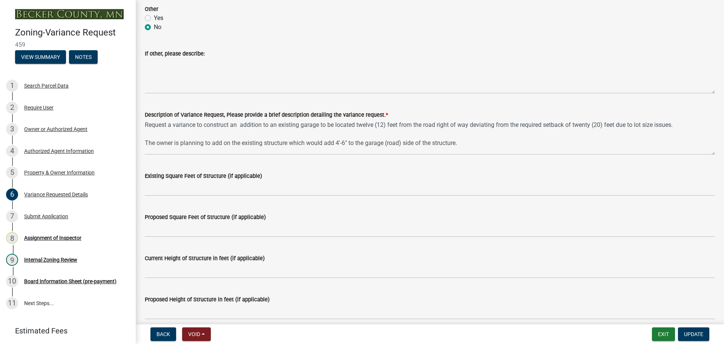
scroll to position [566, 0]
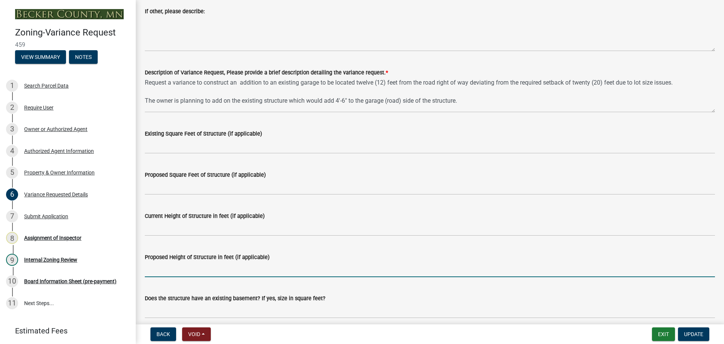
click at [216, 269] on input "Proposed Height of Structure in feet (if applicable)" at bounding box center [430, 268] width 570 height 15
type input "3"
type input "28"
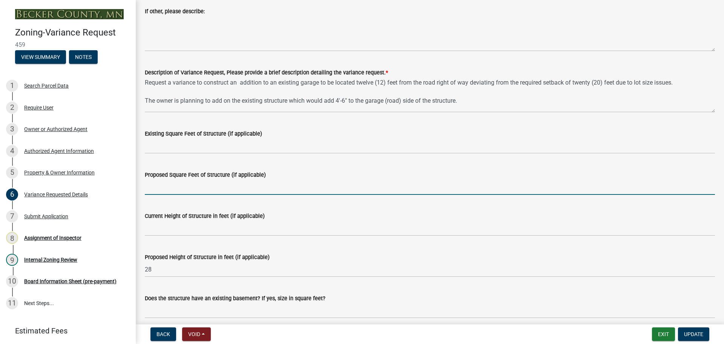
click at [186, 183] on input "Proposed Square Feet of Structure (if applicable)" at bounding box center [430, 186] width 570 height 15
type input "1597"
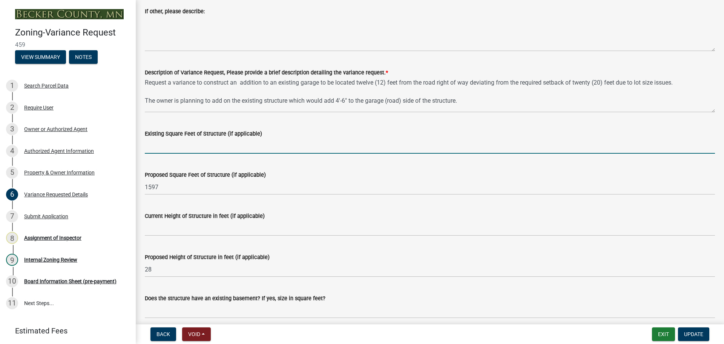
click at [208, 143] on input "Existing Square Feet of Structure (if applicable)" at bounding box center [430, 145] width 570 height 15
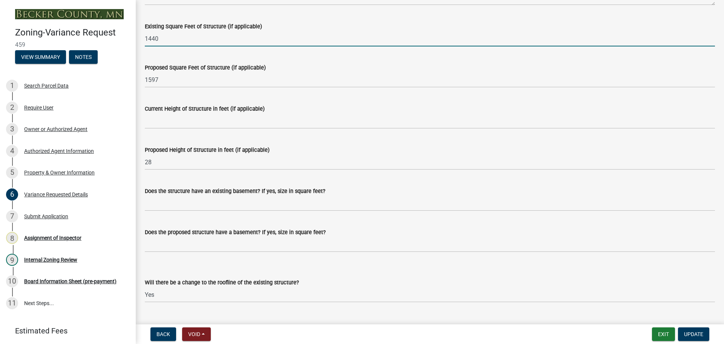
scroll to position [716, 0]
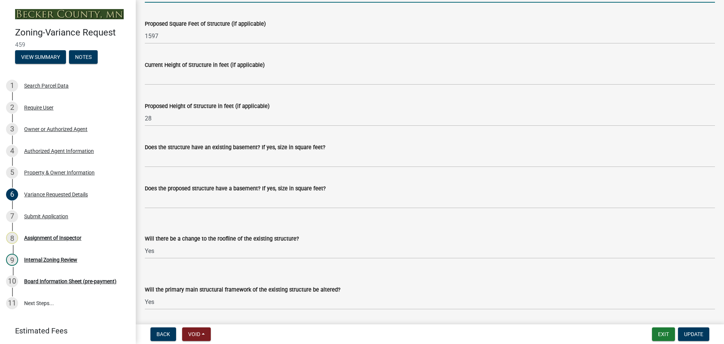
type input "1440"
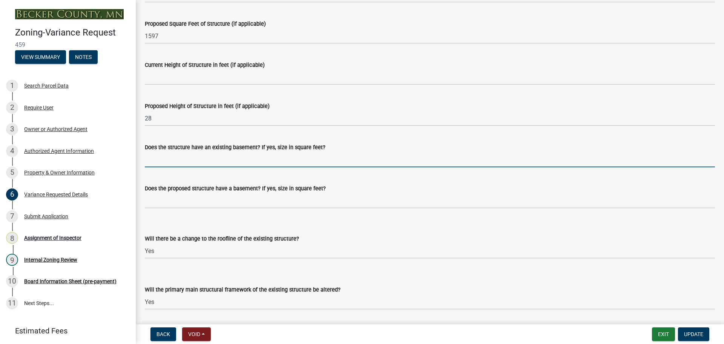
click at [185, 159] on input "Does the structure have an existing basement? If yes, size in square feet?" at bounding box center [430, 159] width 570 height 15
type input "768"
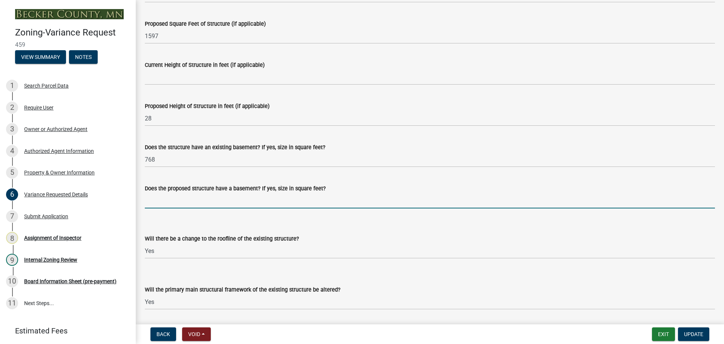
click at [232, 207] on input "Does the proposed structure have a basement? If yes, size in square feet?" at bounding box center [430, 200] width 570 height 15
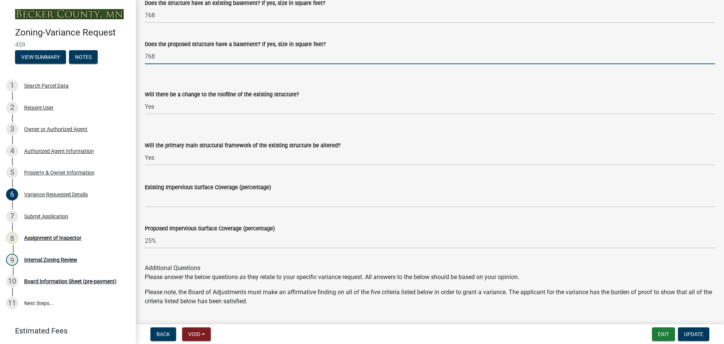
scroll to position [980, 0]
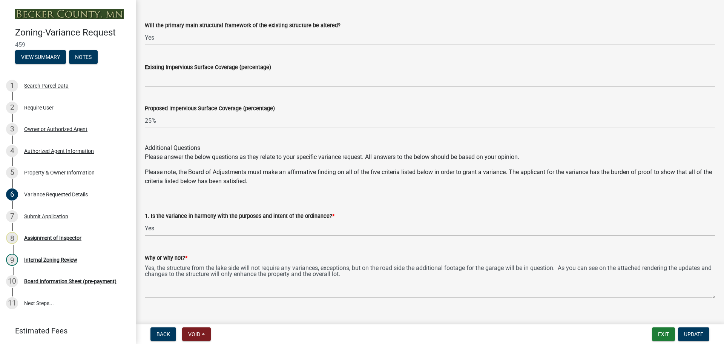
type input "768"
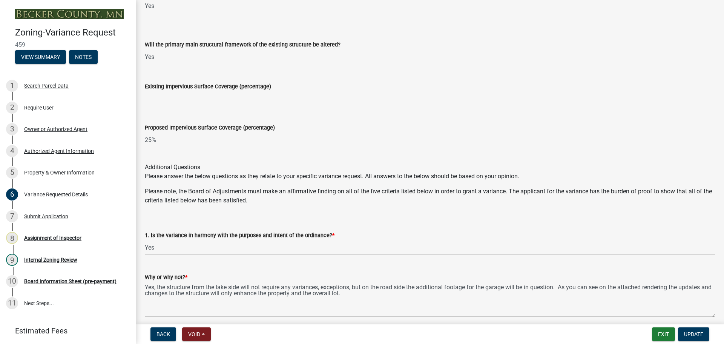
scroll to position [875, 0]
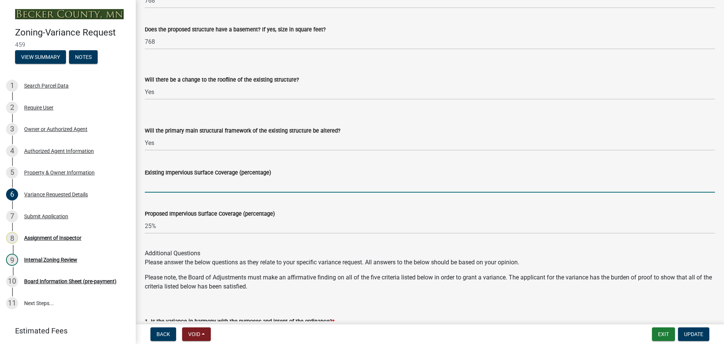
click at [208, 181] on input "Existing Impervious Surface Coverage (percentage)" at bounding box center [430, 184] width 570 height 15
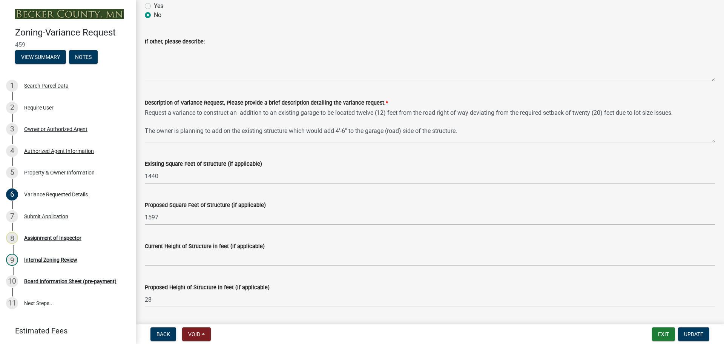
scroll to position [536, 0]
type input "25%"
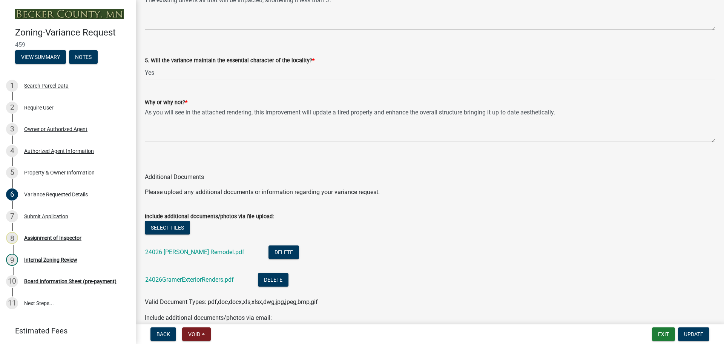
scroll to position [1479, 0]
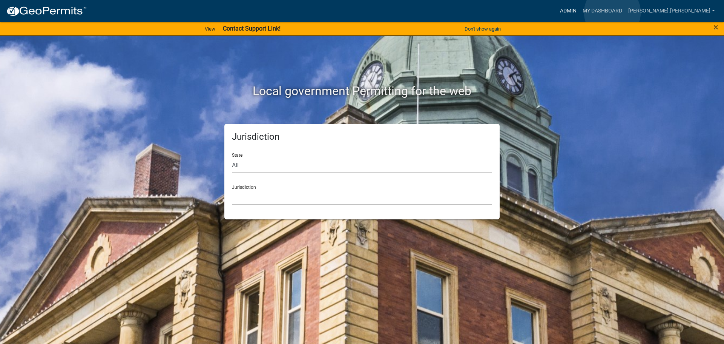
click at [580, 12] on link "Admin" at bounding box center [568, 11] width 23 height 14
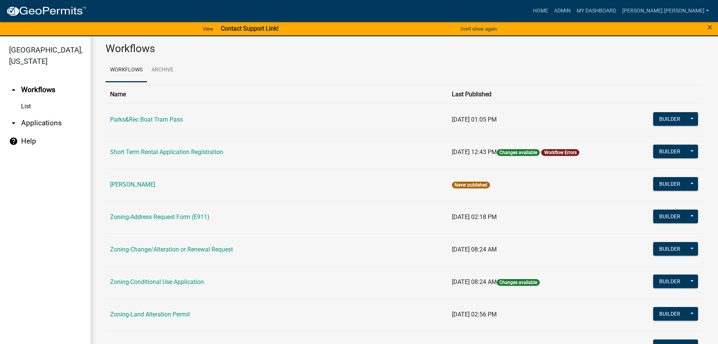
scroll to position [9, 0]
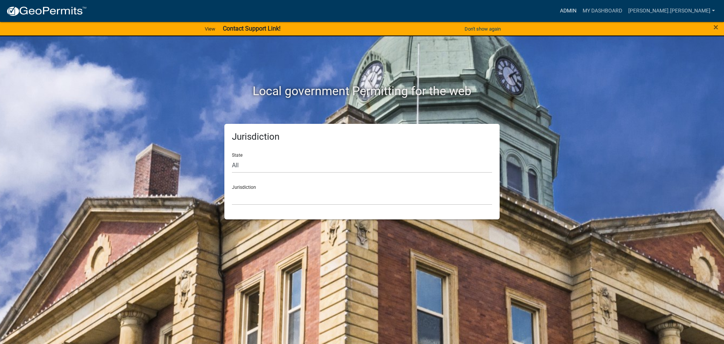
click at [580, 7] on link "Admin" at bounding box center [568, 11] width 23 height 14
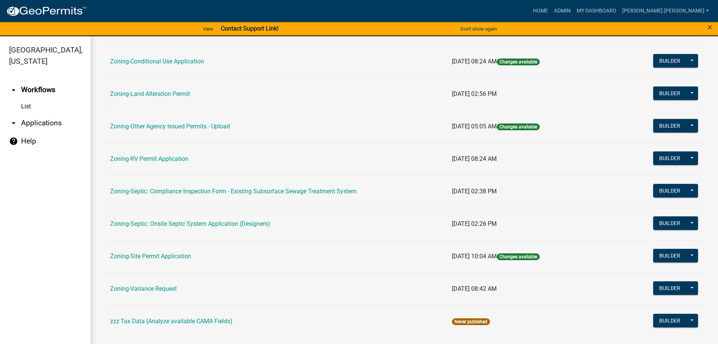
scroll to position [235, 0]
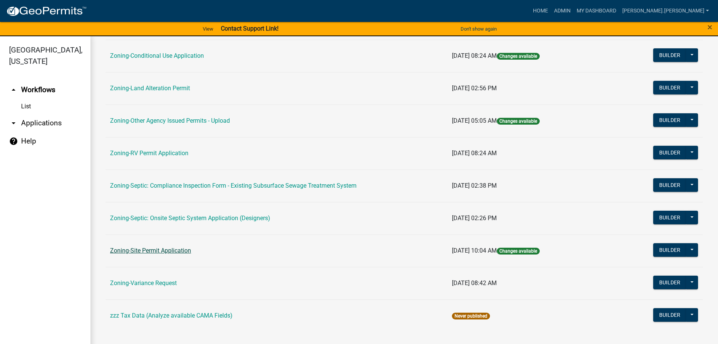
click at [146, 252] on link "Zoning-Site Permit Application" at bounding box center [150, 250] width 81 height 7
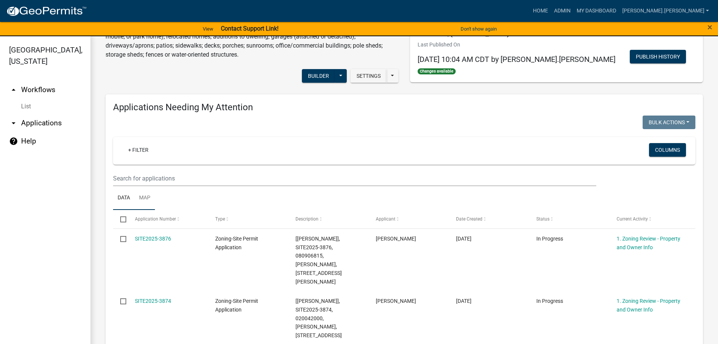
scroll to position [38, 0]
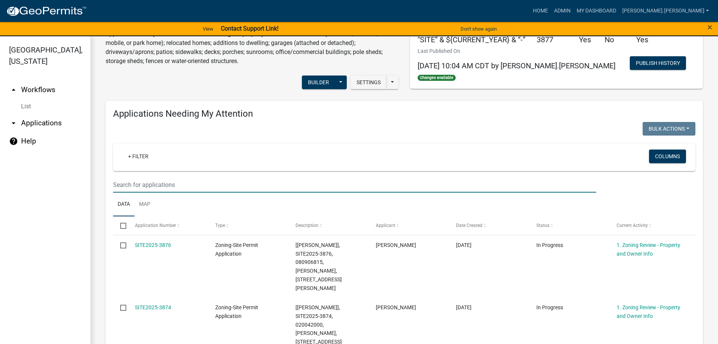
click at [150, 184] on input "text" at bounding box center [354, 184] width 483 height 15
paste input "191276000"
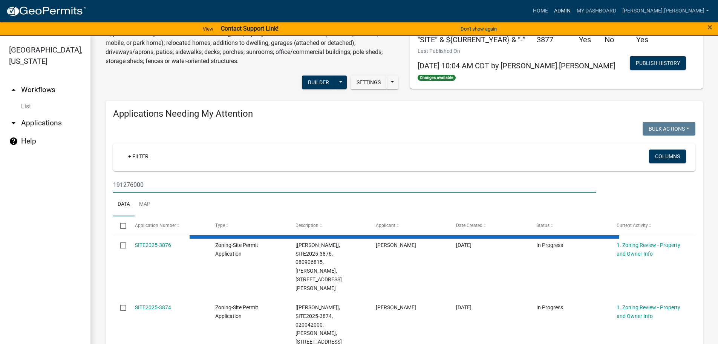
type input "191276000"
click at [574, 12] on link "Admin" at bounding box center [562, 11] width 23 height 14
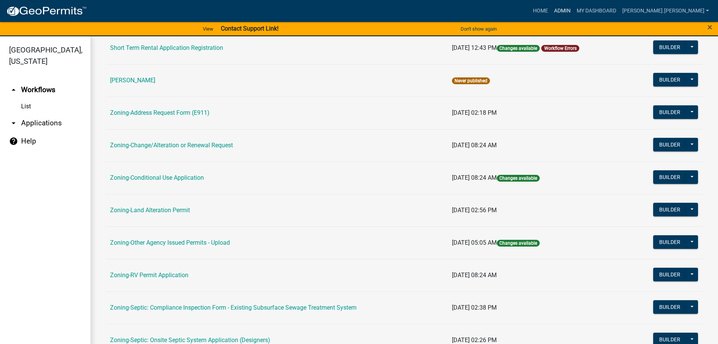
scroll to position [226, 0]
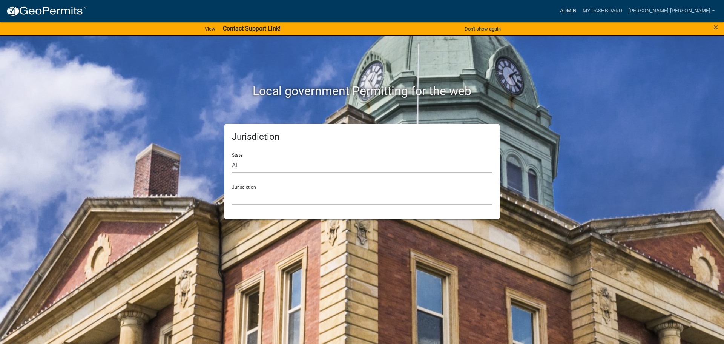
click at [580, 9] on link "Admin" at bounding box center [568, 11] width 23 height 14
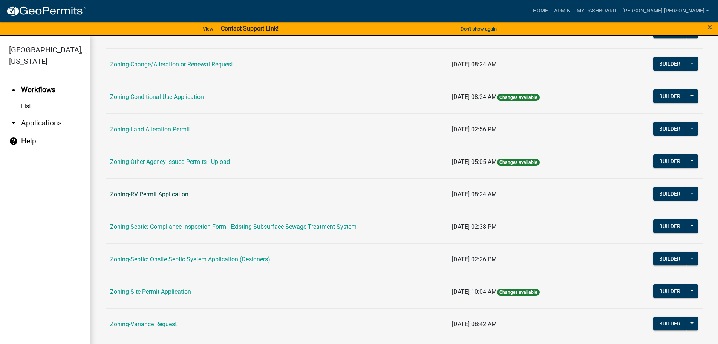
scroll to position [235, 0]
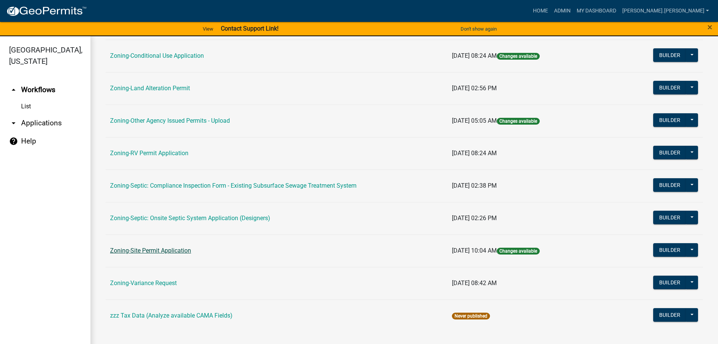
click at [161, 249] on link "Zoning-Site Permit Application" at bounding box center [150, 250] width 81 height 7
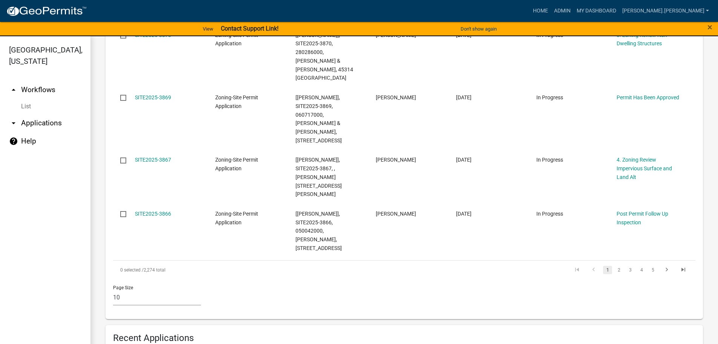
scroll to position [582, 0]
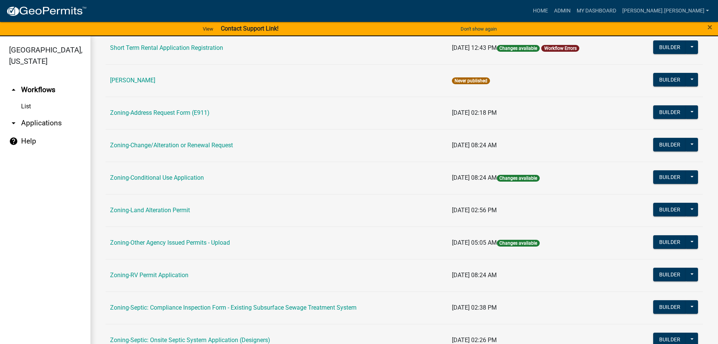
scroll to position [226, 0]
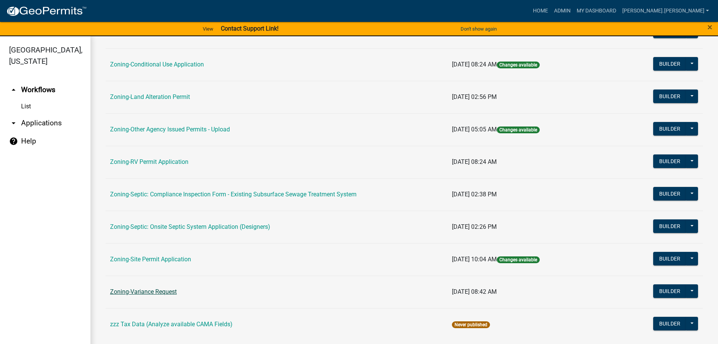
click at [144, 291] on link "Zoning-Variance Request" at bounding box center [143, 291] width 67 height 7
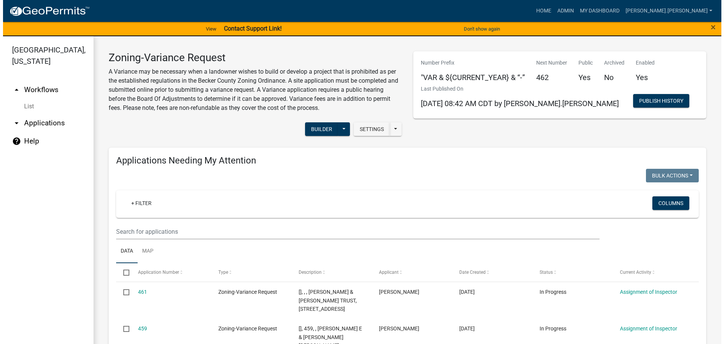
scroll to position [151, 0]
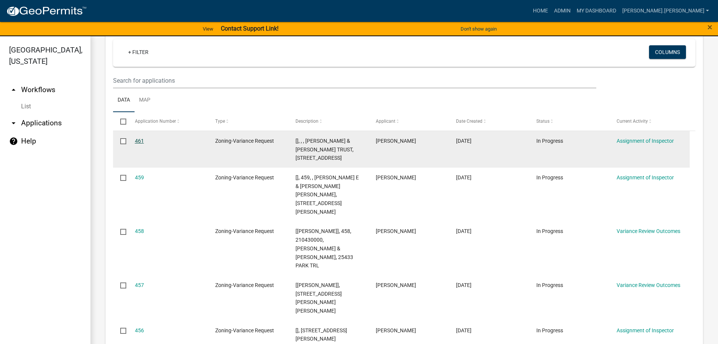
click at [140, 140] on link "461" at bounding box center [139, 141] width 9 height 6
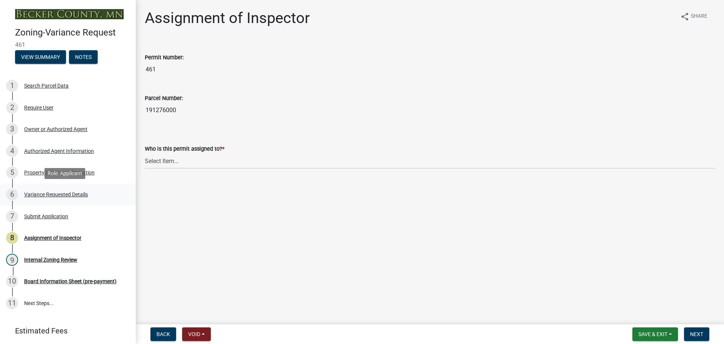
click at [51, 193] on div "Variance Requested Details" at bounding box center [56, 194] width 64 height 5
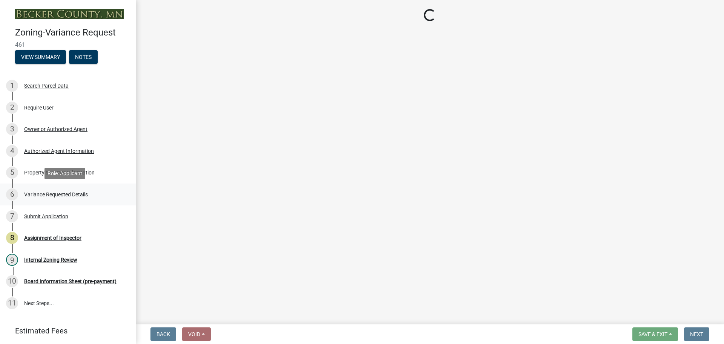
select select "a5c6235c-6fe0-43e3-9b64-f3566618e99d"
select select "a60f612c-e64d-4767-92b2-cb2f842b6e0b"
select select "bb2b5e43-03c1-4874-9abf-a65f400af928"
select select "8ea3e6c3-8fed-4904-aa20-2f643744aa0c"
select select "860afd09-da87-482b-bca4-413f5cf53582"
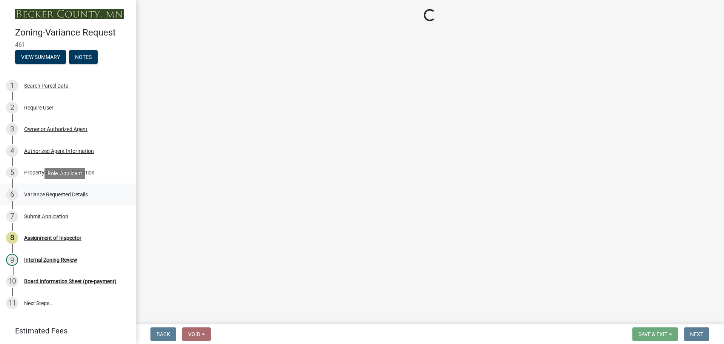
select select "ee8740c3-f4d5-48cf-ad42-c8f7342b480c"
select select "1aa51e34-4f0a-4095-a3f3-287665056048"
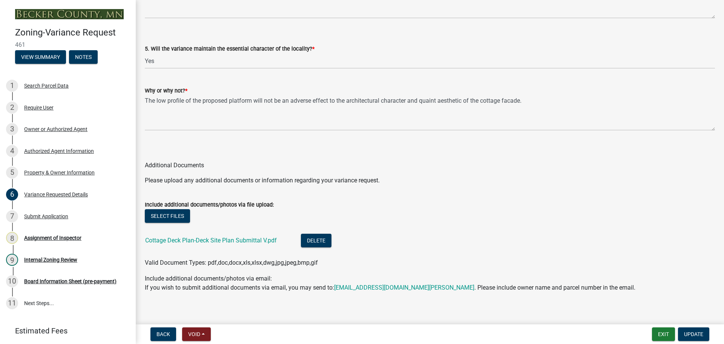
scroll to position [1602, 0]
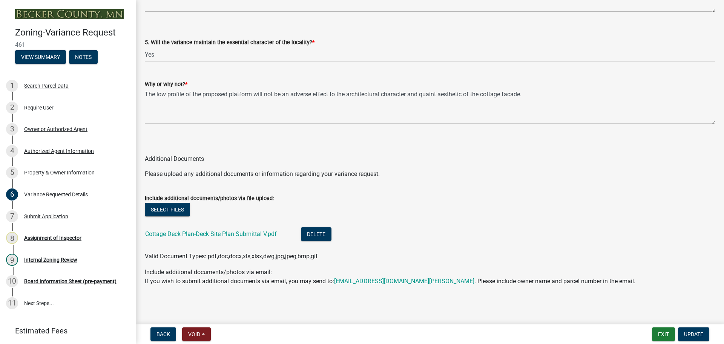
click at [230, 237] on div "Cottage Deck Plan-Deck Site Plan Submittal V.pdf" at bounding box center [217, 234] width 144 height 15
click at [231, 234] on link "Cottage Deck Plan-Deck Site Plan Submittal V.pdf" at bounding box center [211, 233] width 132 height 7
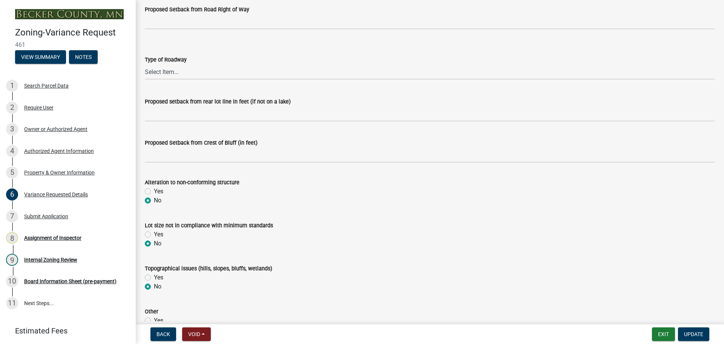
scroll to position [0, 0]
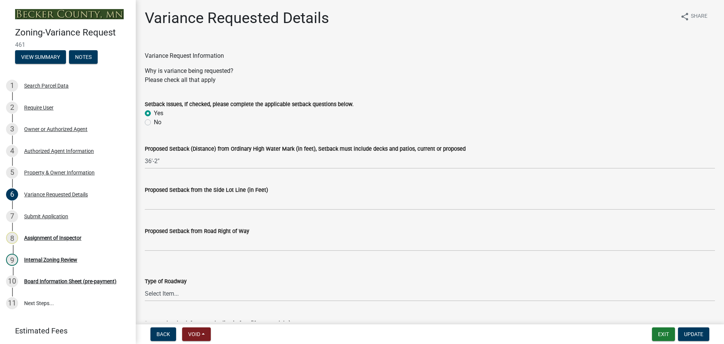
drag, startPoint x: 359, startPoint y: 251, endPoint x: 311, endPoint y: 142, distance: 119.2
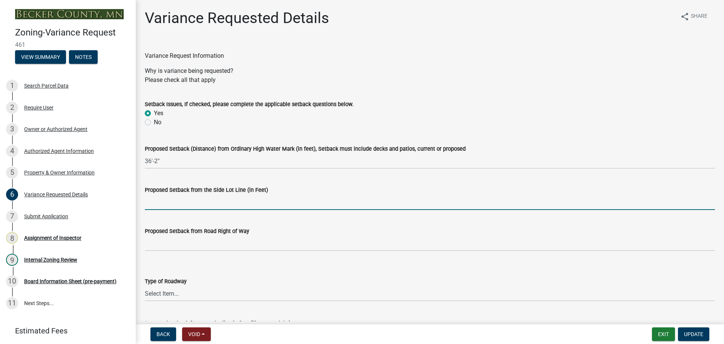
click at [174, 201] on input "Proposed Setback from the Side Lot Line (in Feet)" at bounding box center [430, 201] width 570 height 15
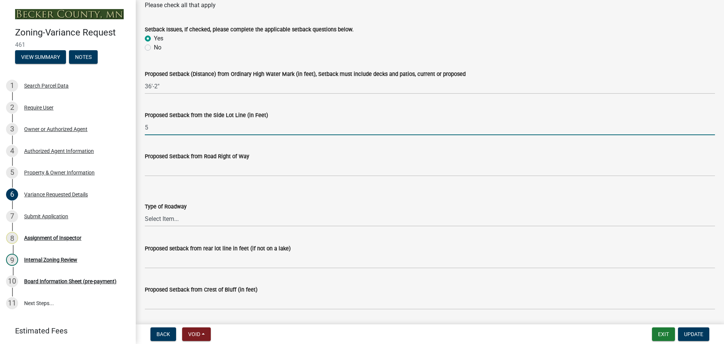
scroll to position [75, 0]
type input "5"
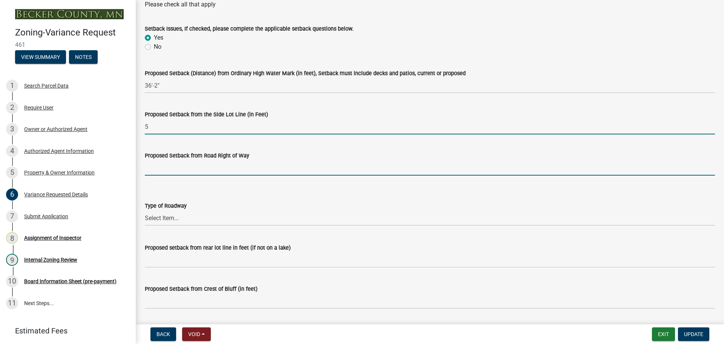
click at [198, 167] on input "Proposed Setback from Road Right of Way" at bounding box center [430, 167] width 570 height 15
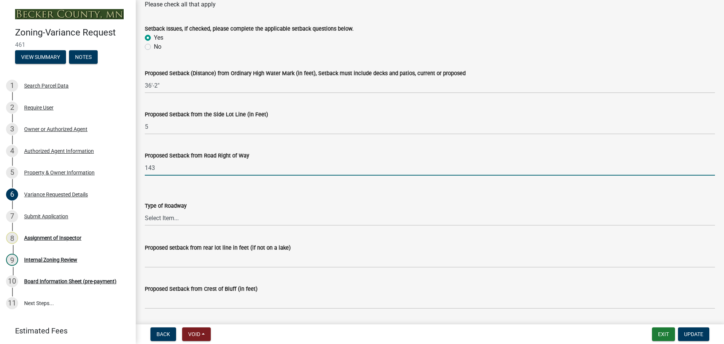
type input "143"
click at [181, 216] on select "Select Item... [GEOGRAPHIC_DATA]" at bounding box center [430, 217] width 570 height 15
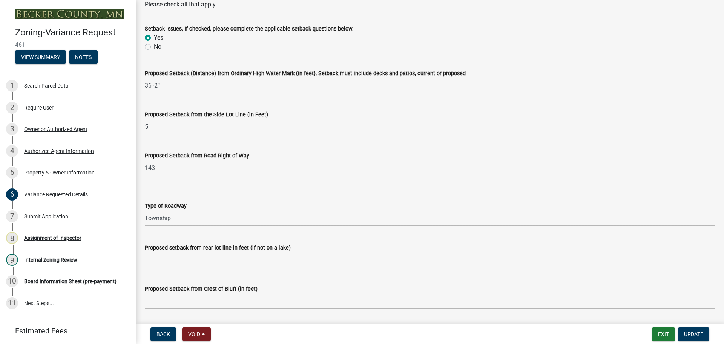
click at [145, 210] on select "Select Item... [GEOGRAPHIC_DATA]" at bounding box center [430, 217] width 570 height 15
select select "edc6b78d-c029-41a6-a436-e6f76b5f0855"
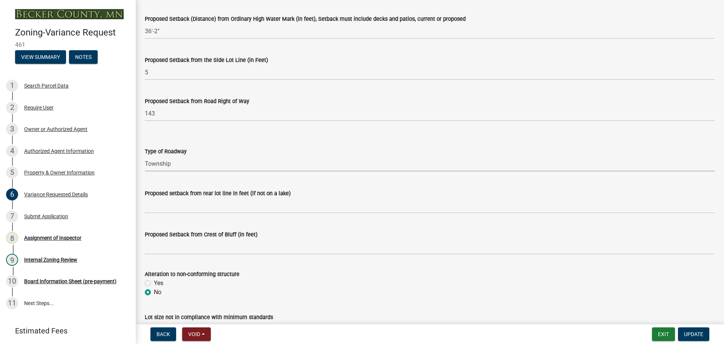
scroll to position [151, 0]
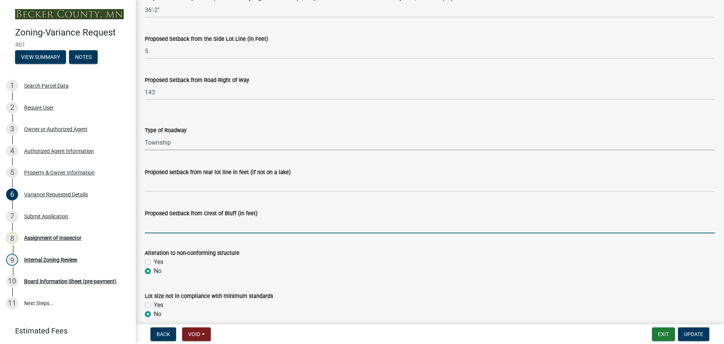
click at [187, 227] on input "Proposed Setback from Crest of Bluff (in feet)" at bounding box center [430, 225] width 570 height 15
type input "N/A"
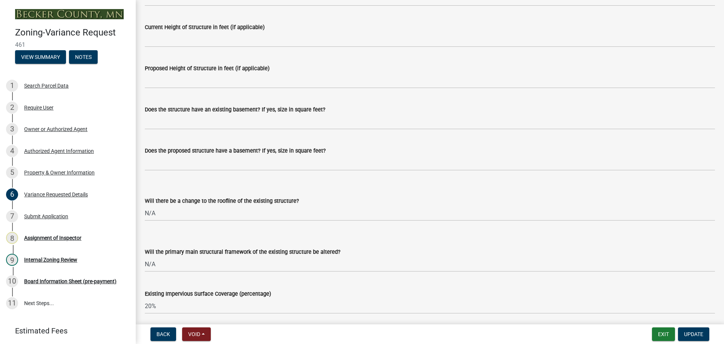
scroll to position [603, 0]
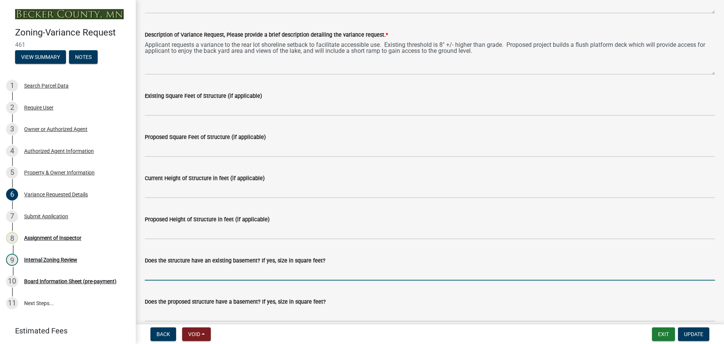
click at [161, 267] on input "Does the structure have an existing basement? If yes, size in square feet?" at bounding box center [430, 272] width 570 height 15
type input "N/A"
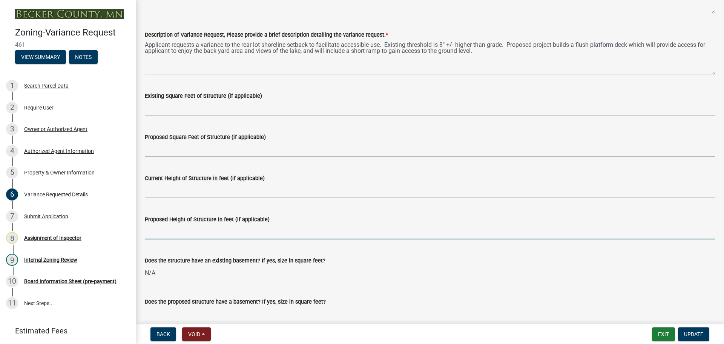
click at [167, 233] on input "Proposed Height of Structure in feet (if applicable)" at bounding box center [430, 231] width 570 height 15
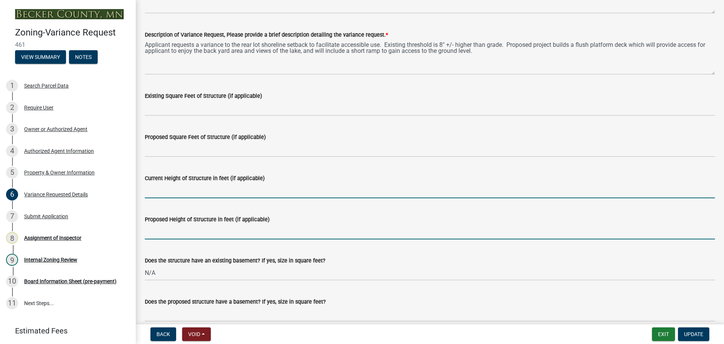
click at [155, 191] on input "Current Height of Structure in feet (if applicable)" at bounding box center [430, 190] width 570 height 15
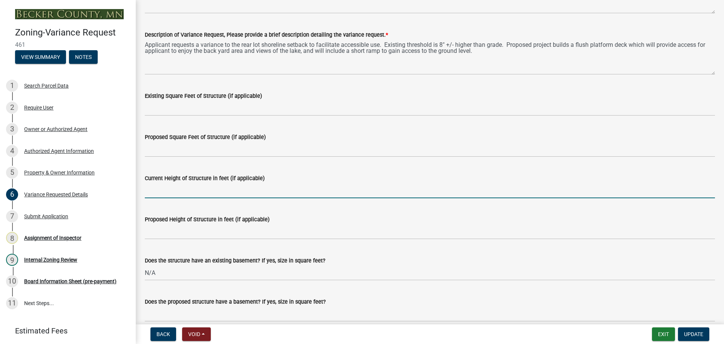
type input "N/A"
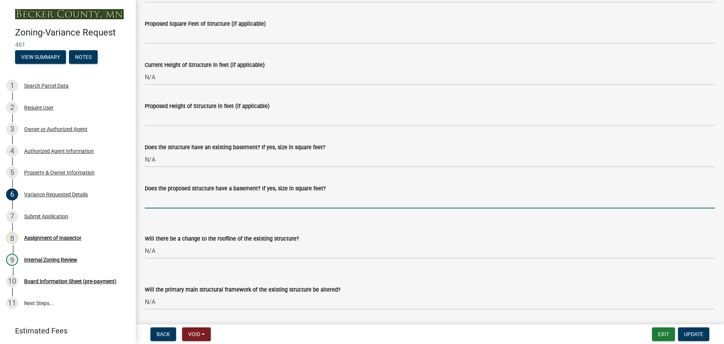
click at [184, 199] on input "Does the proposed structure have a basement? If yes, size in square feet?" at bounding box center [430, 200] width 570 height 15
type input "N/A"
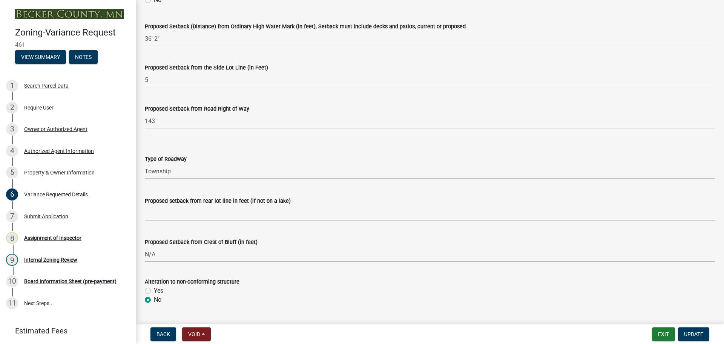
scroll to position [75, 0]
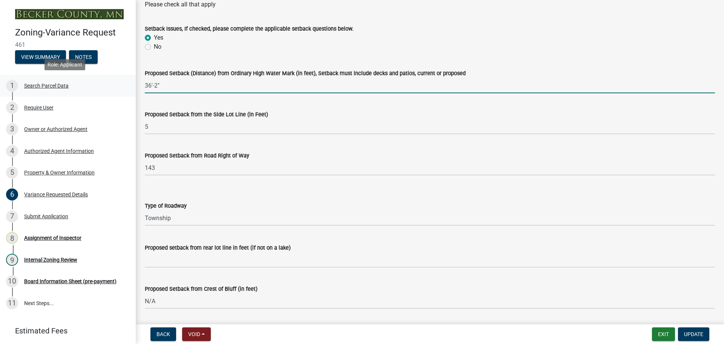
drag, startPoint x: 178, startPoint y: 81, endPoint x: 119, endPoint y: 77, distance: 59.4
click at [119, 77] on div "Zoning-Variance Request 461 View Summary Notes 1 Search Parcel Data 2 Require U…" at bounding box center [362, 172] width 724 height 344
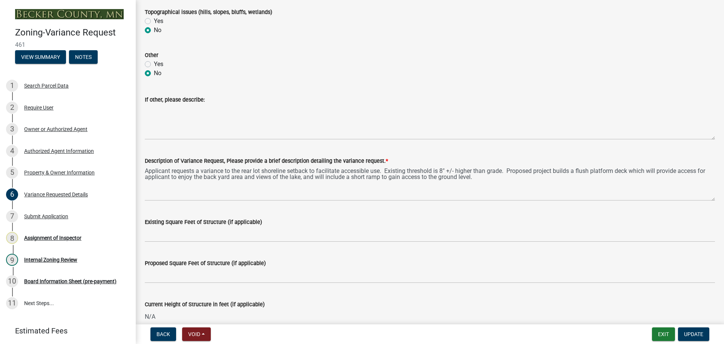
scroll to position [528, 0]
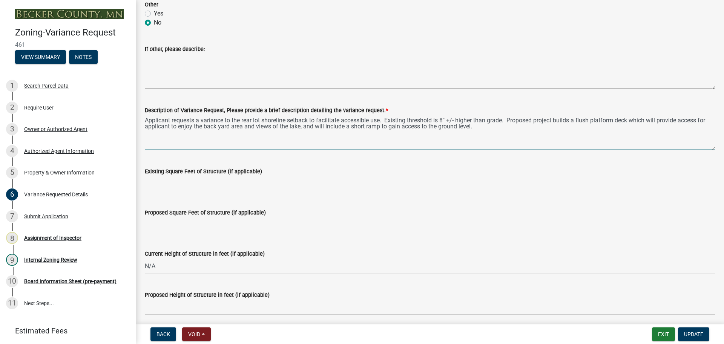
click at [145, 120] on textarea "Applicant requests a variance to the rear lot shoreline setback to facilitate a…" at bounding box center [430, 132] width 570 height 35
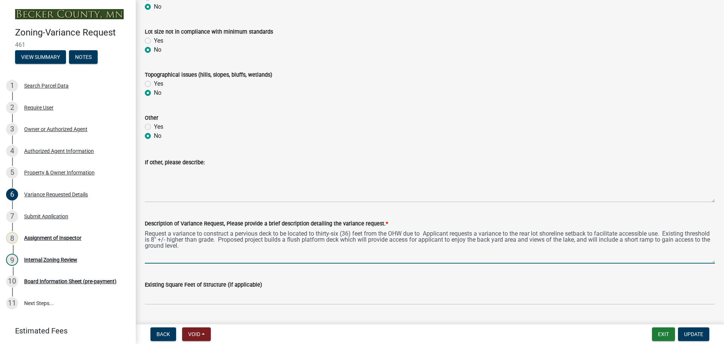
scroll to position [603, 0]
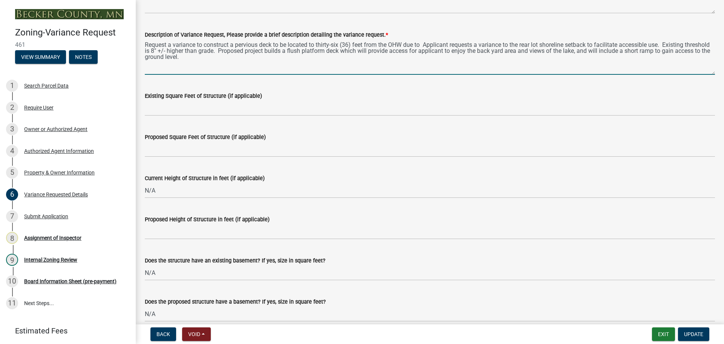
type textarea "Request a variance to construct a pervious deck to be located to thirty-six (36…"
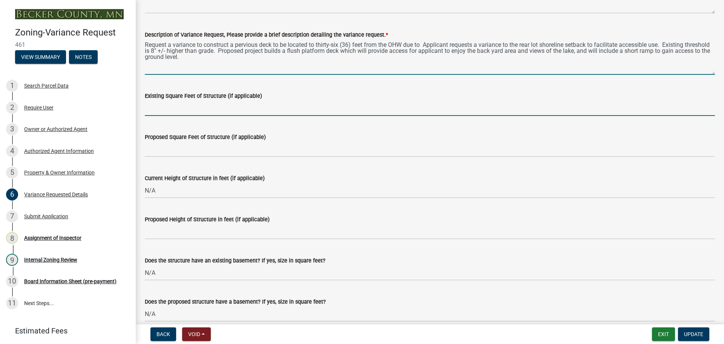
click at [232, 104] on input "Existing Square Feet of Structure (if applicable)" at bounding box center [430, 107] width 570 height 15
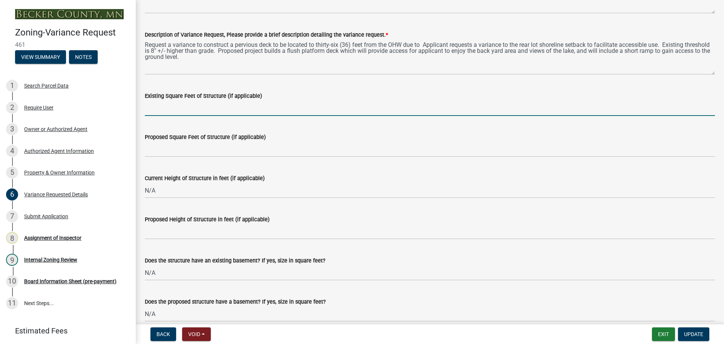
click at [232, 104] on input "Existing Square Feet of Structure (if applicable)" at bounding box center [430, 107] width 570 height 15
click at [254, 83] on div "Existing Square Feet of Structure (if applicable)" at bounding box center [430, 98] width 570 height 35
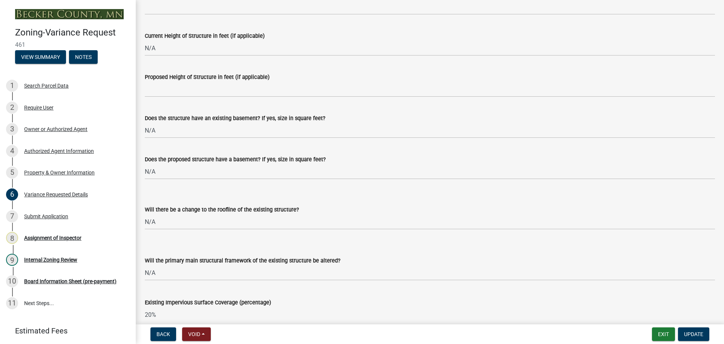
scroll to position [754, 0]
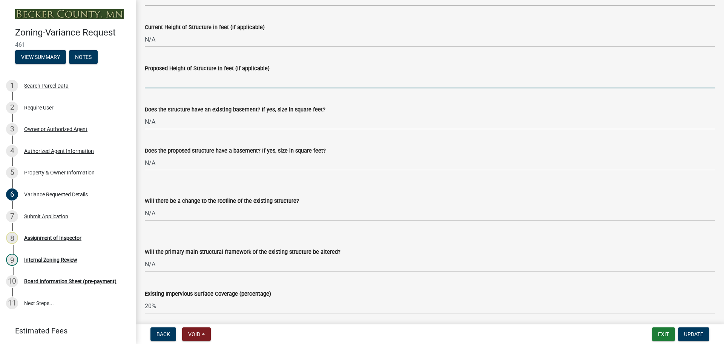
click at [222, 81] on input "Proposed Height of Structure in feet (if applicable)" at bounding box center [430, 80] width 570 height 15
click at [143, 80] on div "Proposed Height of Structure in feet (if applicable) 8"" at bounding box center [429, 70] width 581 height 35
click at [145, 81] on input "8"" at bounding box center [430, 80] width 570 height 15
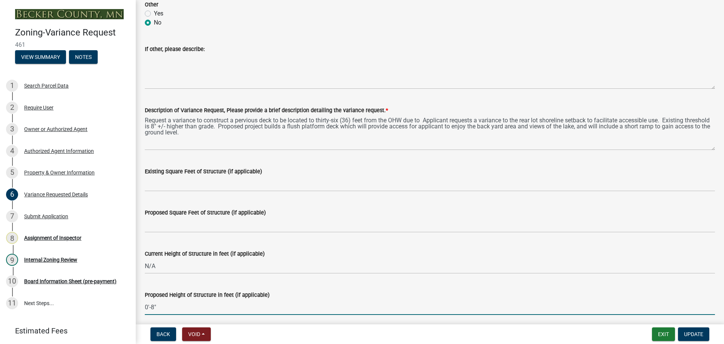
type input "0'-8""
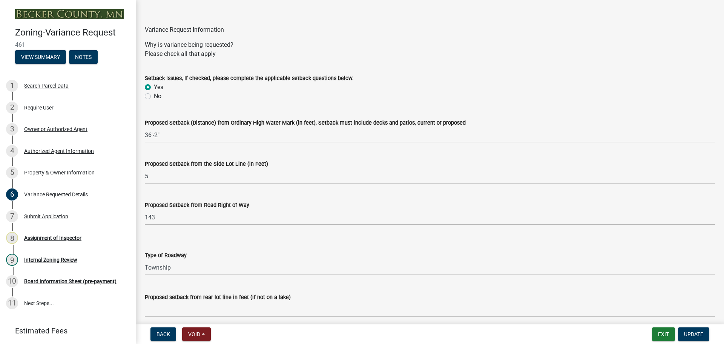
scroll to position [0, 0]
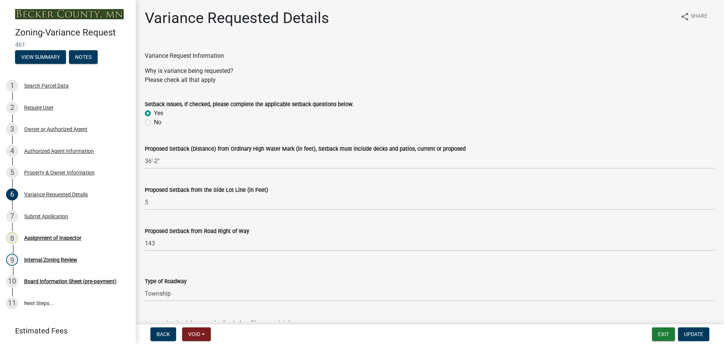
drag, startPoint x: 263, startPoint y: 139, endPoint x: 234, endPoint y: 22, distance: 120.1
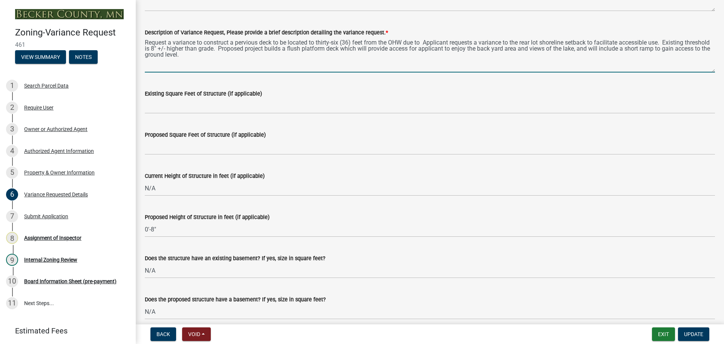
scroll to position [641, 0]
